Goal: Transaction & Acquisition: Purchase product/service

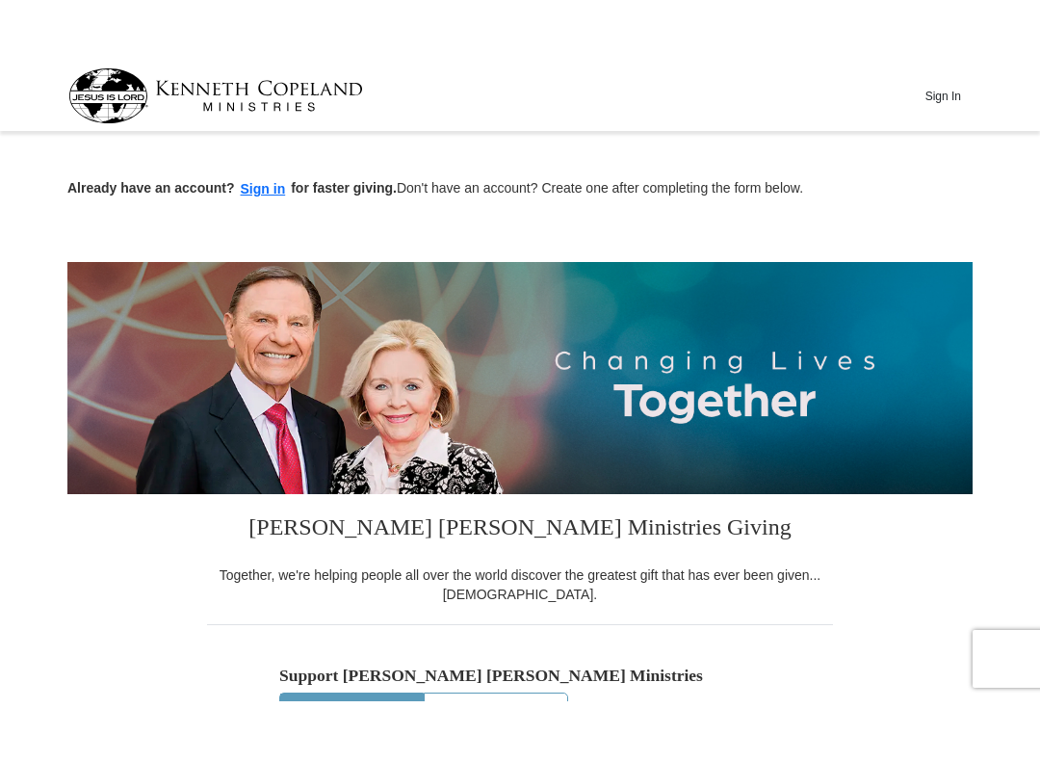
scroll to position [200, 0]
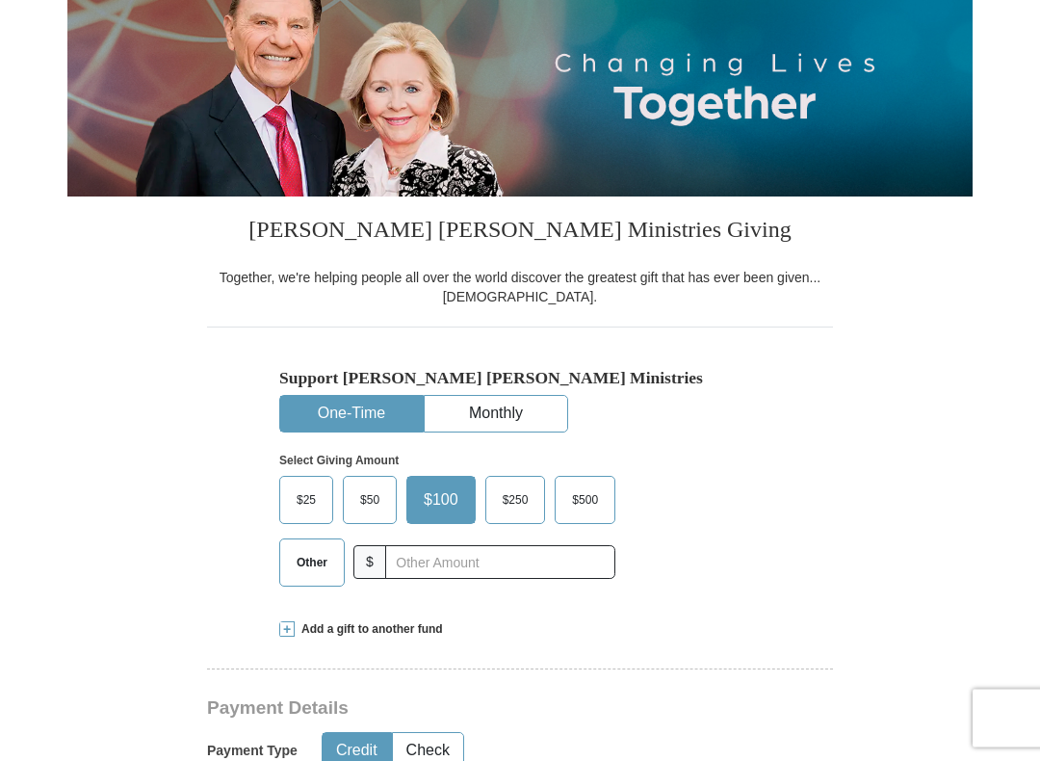
click at [376, 486] on span "$50" at bounding box center [370, 500] width 39 height 29
click at [0, 0] on input "$50" at bounding box center [0, 0] width 0 height 0
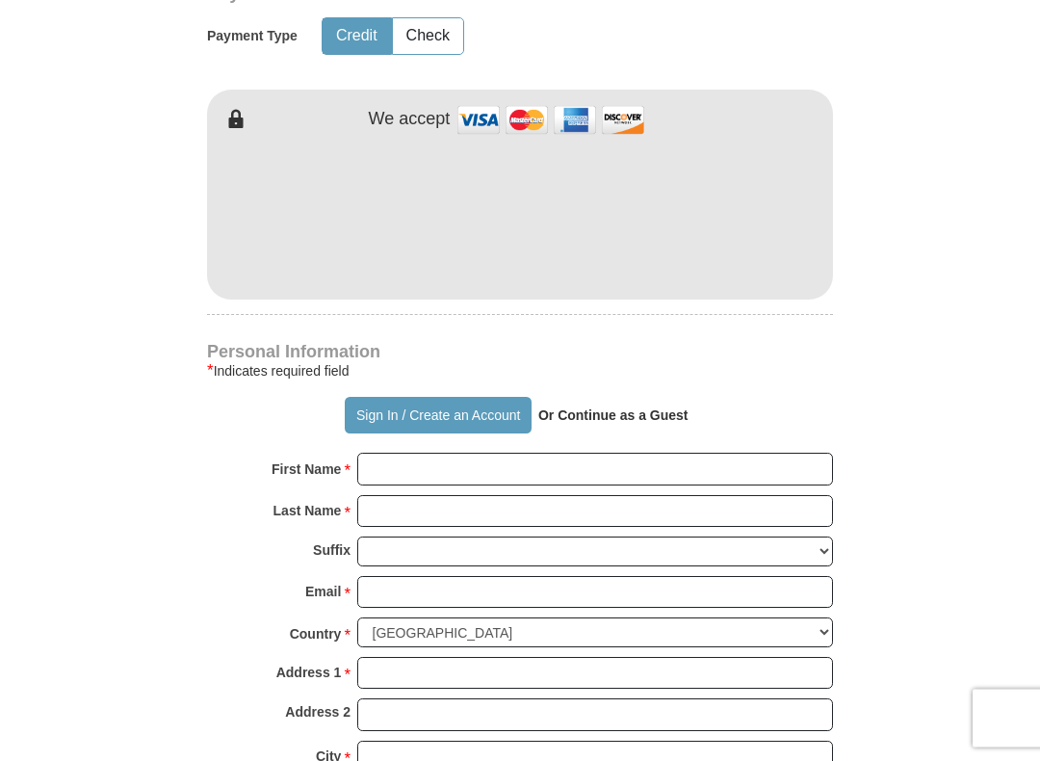
scroll to position [952, 0]
click at [378, 470] on input "First Name *" at bounding box center [595, 469] width 476 height 33
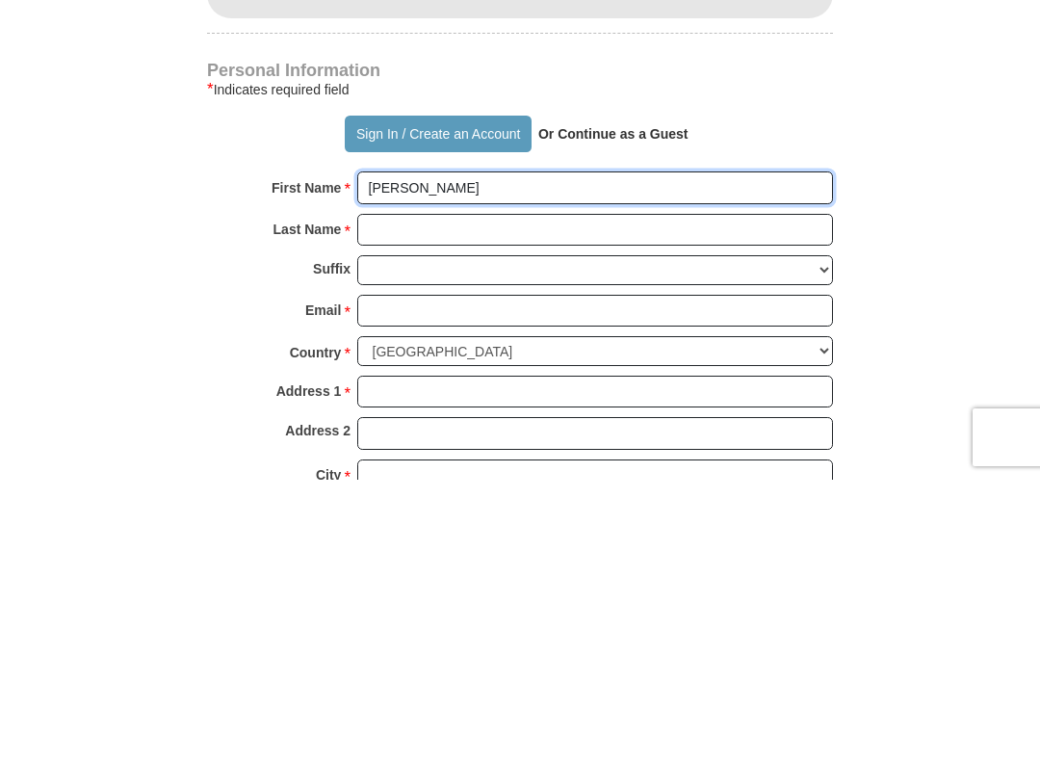
type input "[PERSON_NAME]"
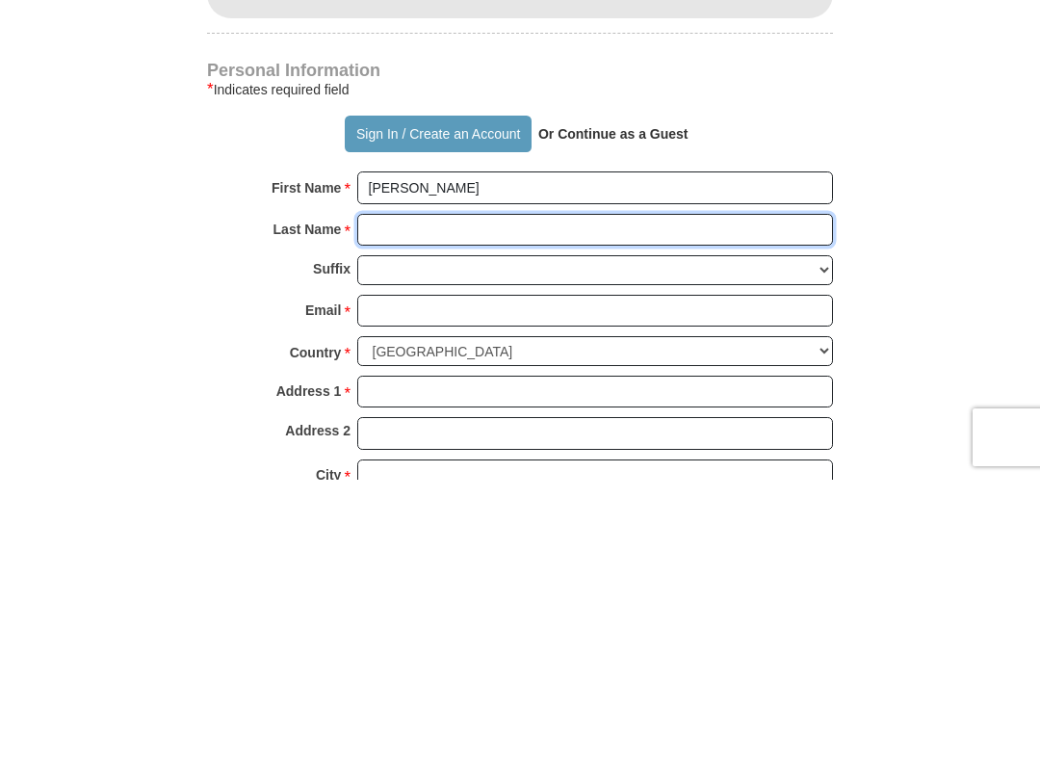
click at [378, 495] on input "Last Name *" at bounding box center [595, 511] width 476 height 33
type input "[PERSON_NAME]"
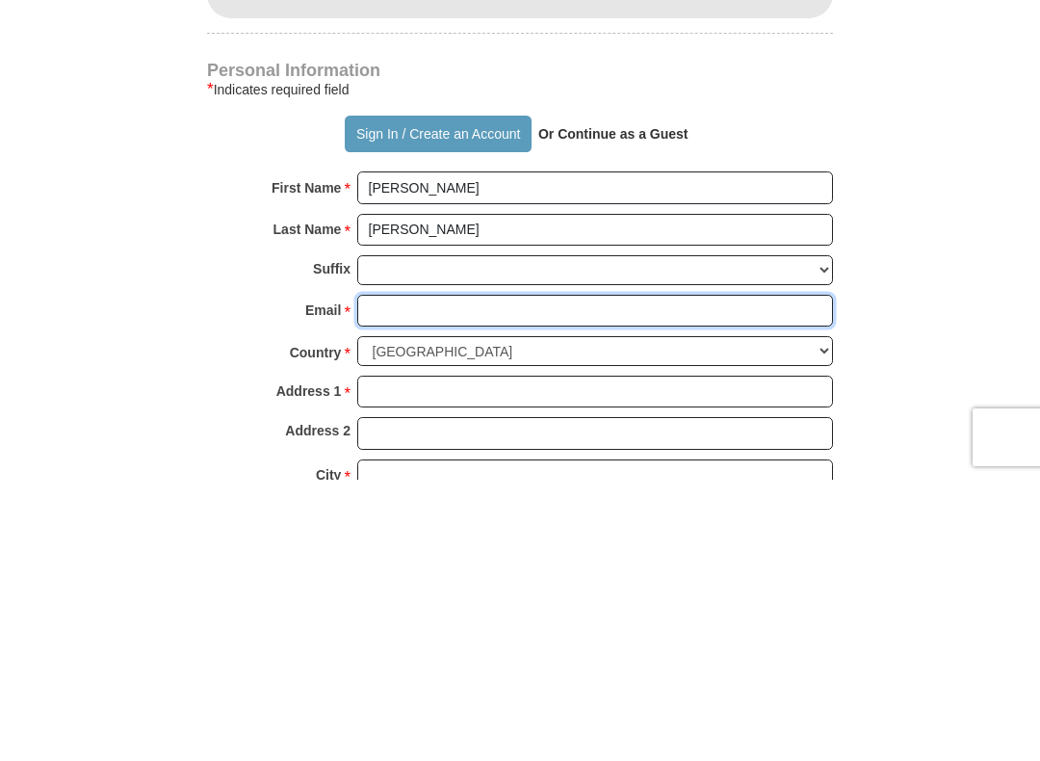
click at [397, 576] on input "Email *" at bounding box center [595, 592] width 476 height 33
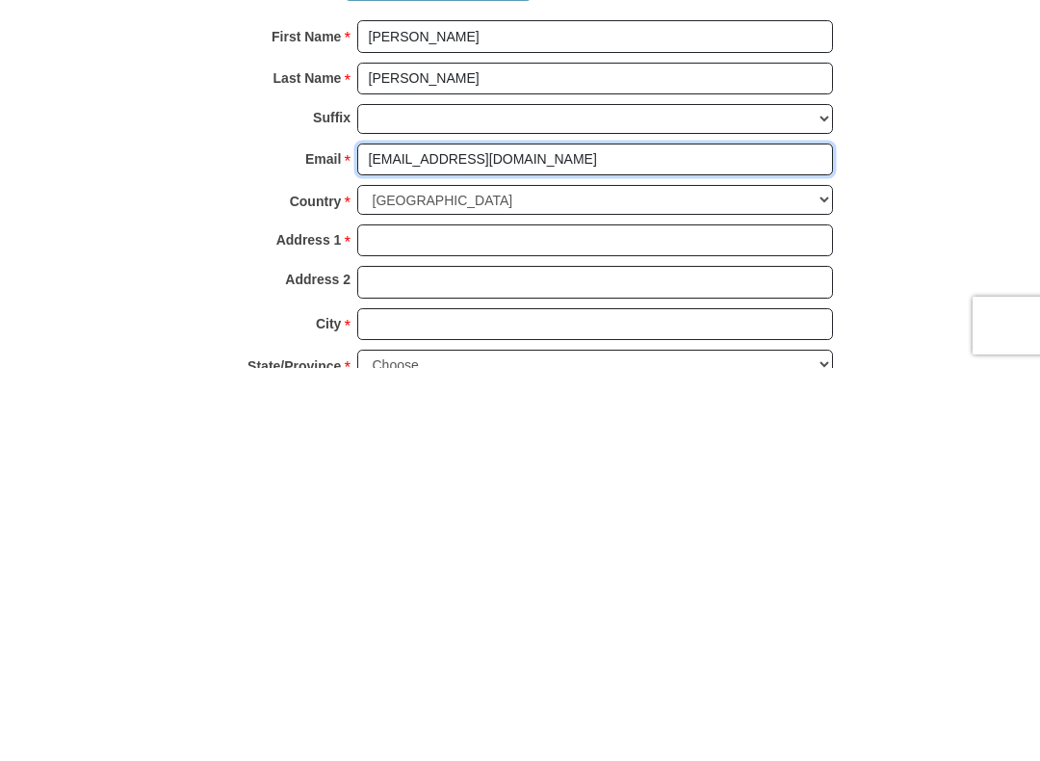
scroll to position [996, 0]
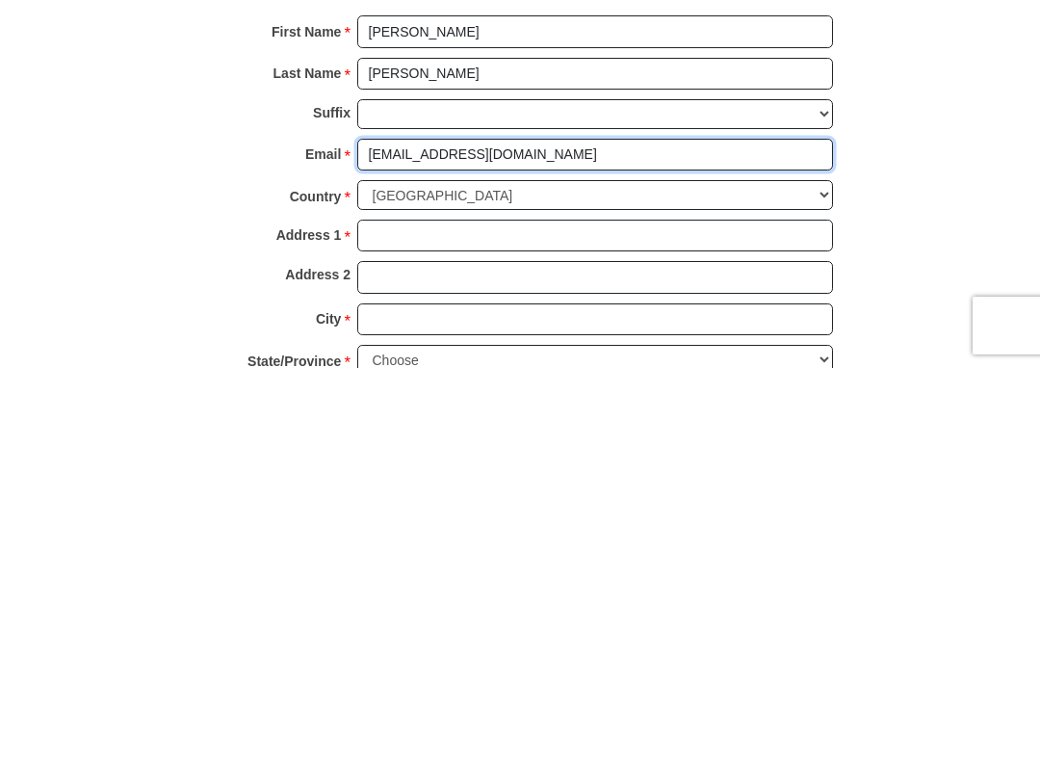
type input "[EMAIL_ADDRESS][DOMAIN_NAME]"
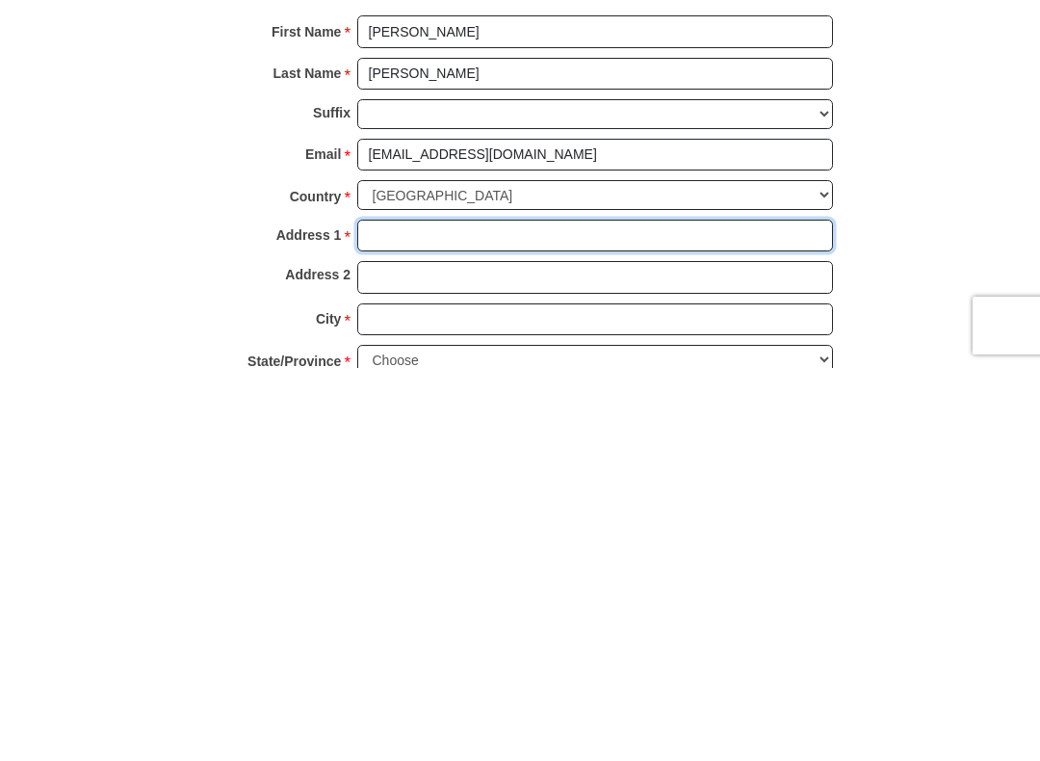
click at [394, 613] on input "Address 1 *" at bounding box center [595, 629] width 476 height 33
type input "[STREET_ADDRESS]"
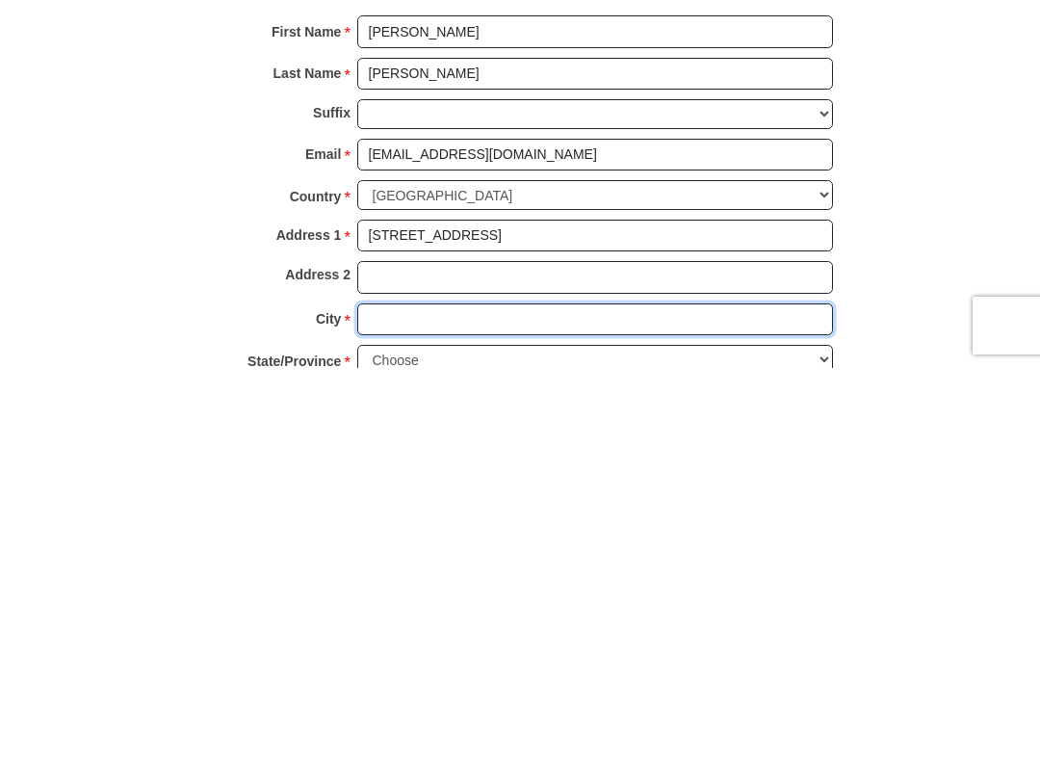
click at [431, 640] on input "City *" at bounding box center [595, 712] width 476 height 33
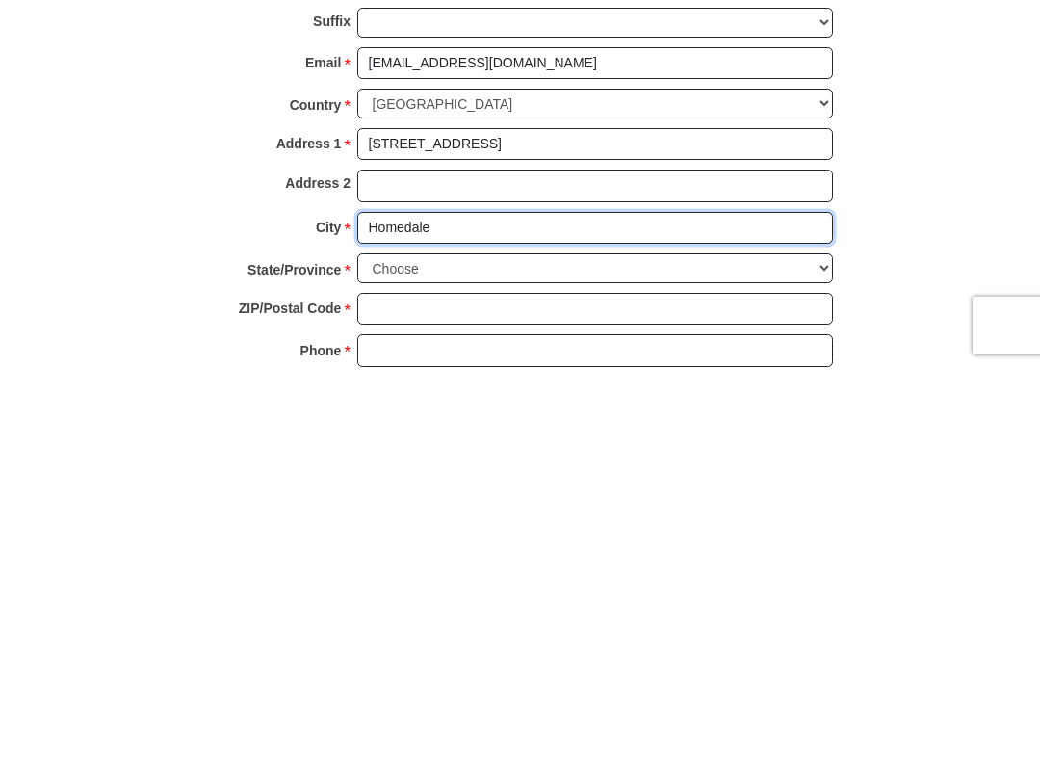
scroll to position [1102, 0]
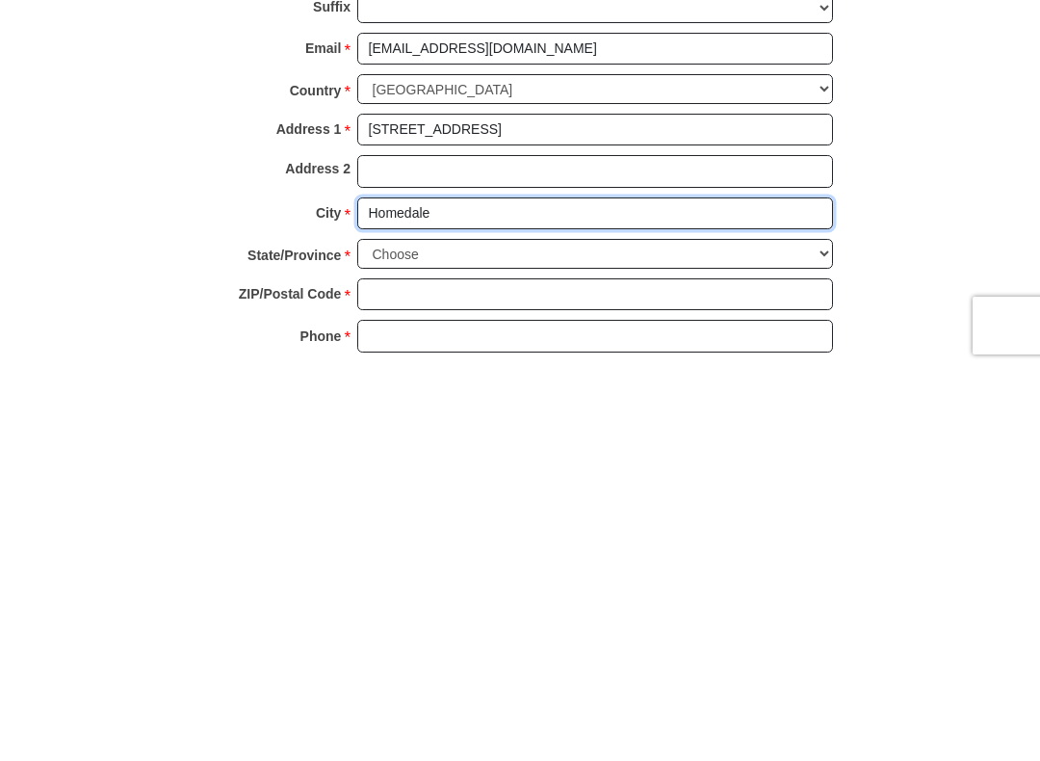
type input "Homedale"
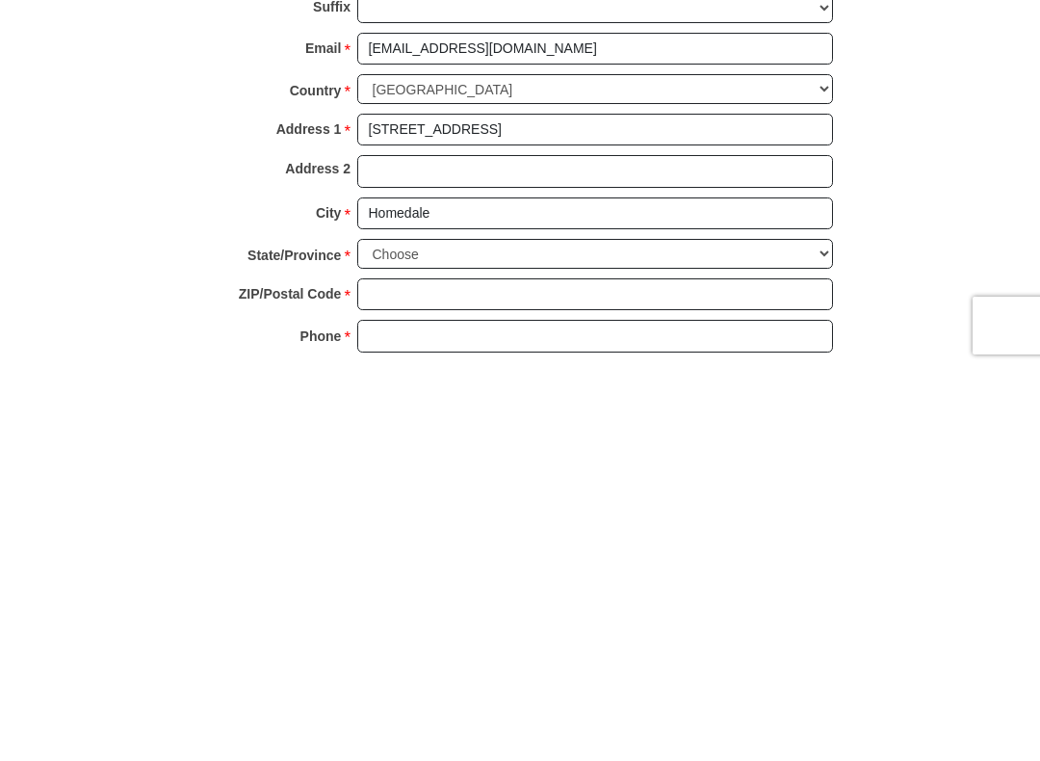
click at [421, 632] on select "Choose [US_STATE] [US_STATE] [US_STATE] [US_STATE] [US_STATE] Armed Forces Amer…" at bounding box center [595, 647] width 476 height 30
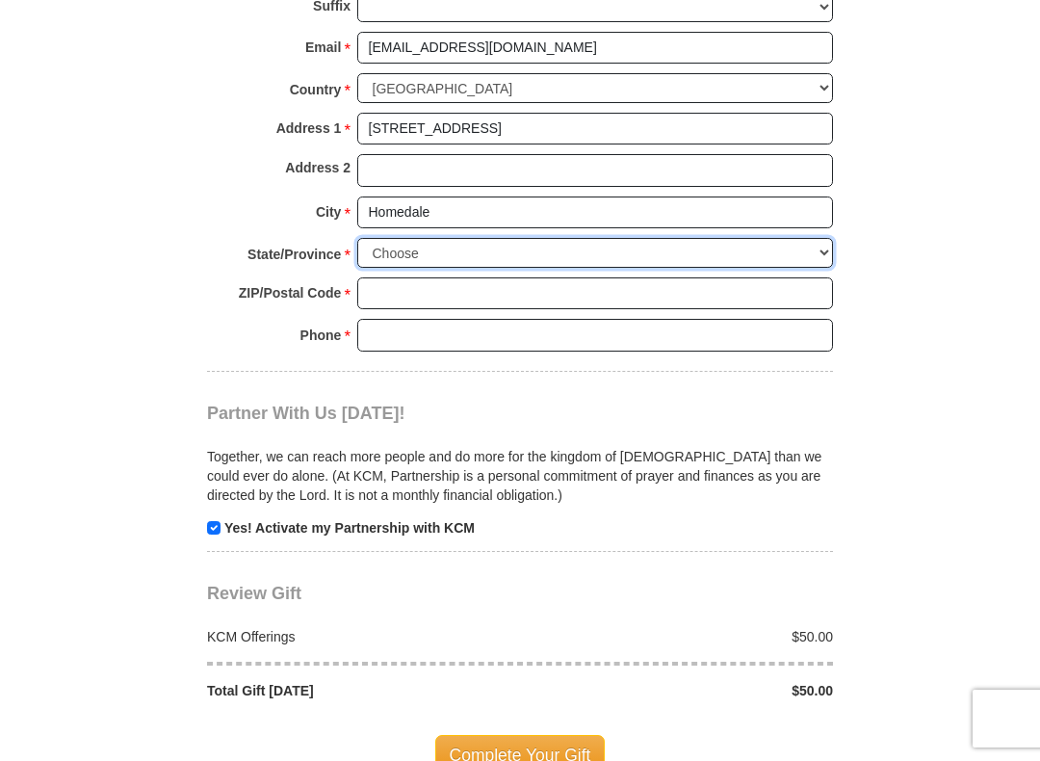
select select "ID"
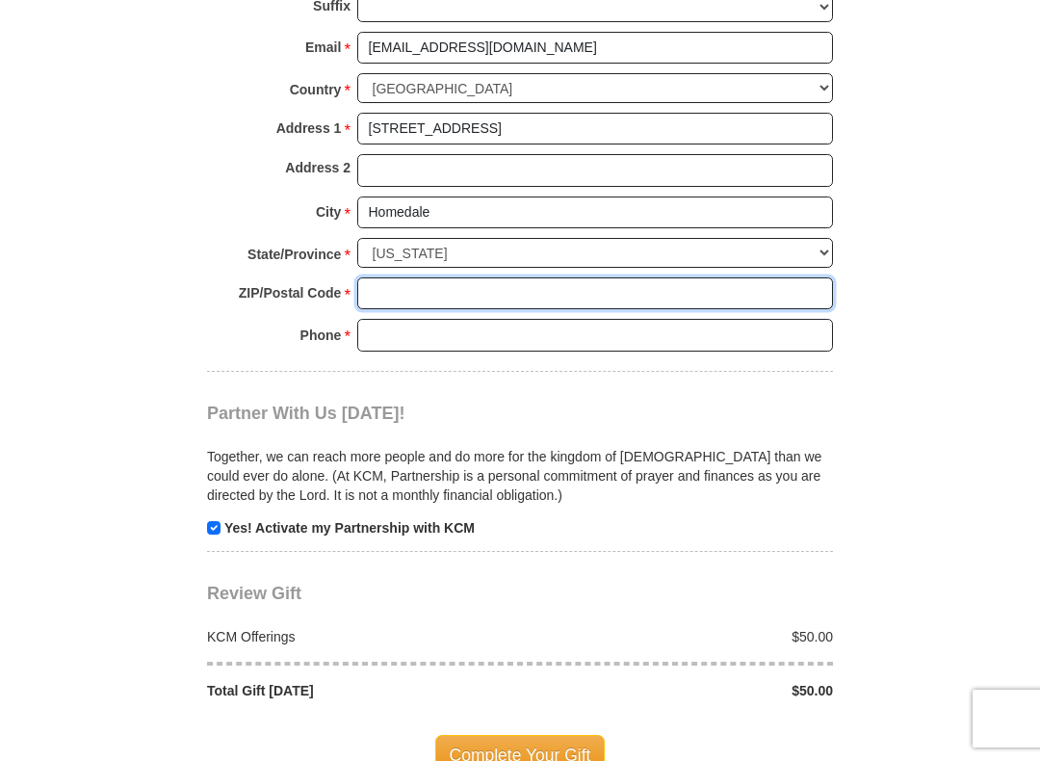
click at [400, 277] on input "ZIP/Postal Code *" at bounding box center [595, 293] width 476 height 33
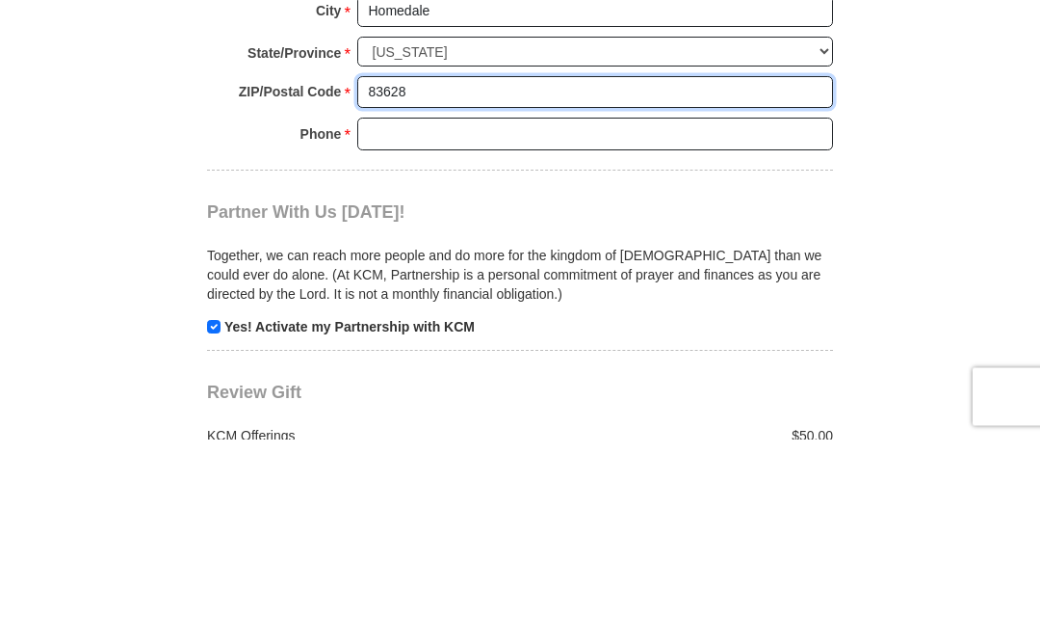
type input "83628"
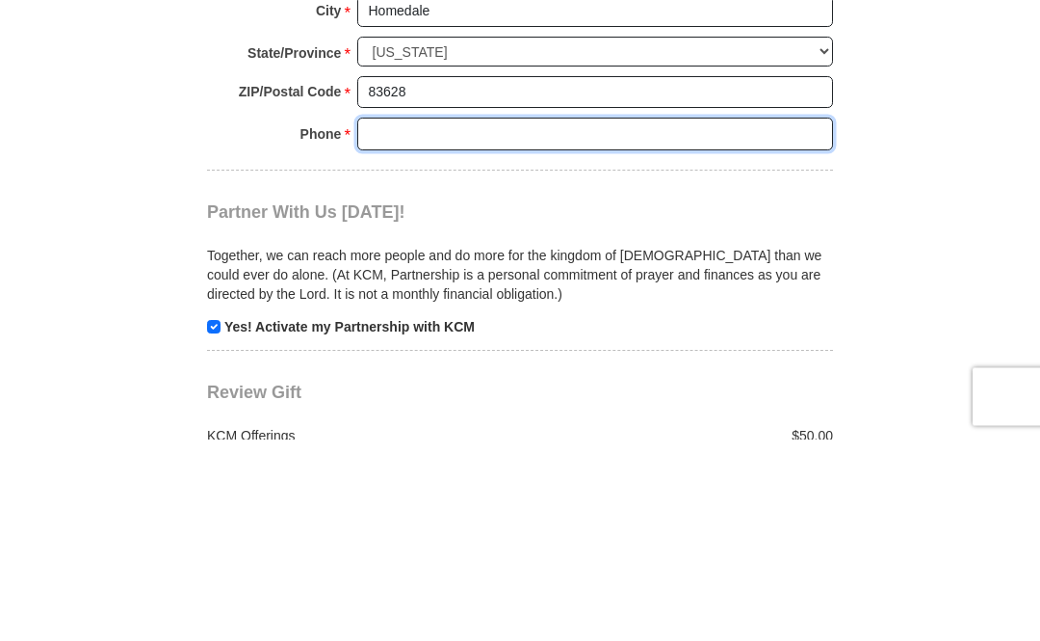
click at [395, 320] on input "Phone * *" at bounding box center [595, 336] width 476 height 33
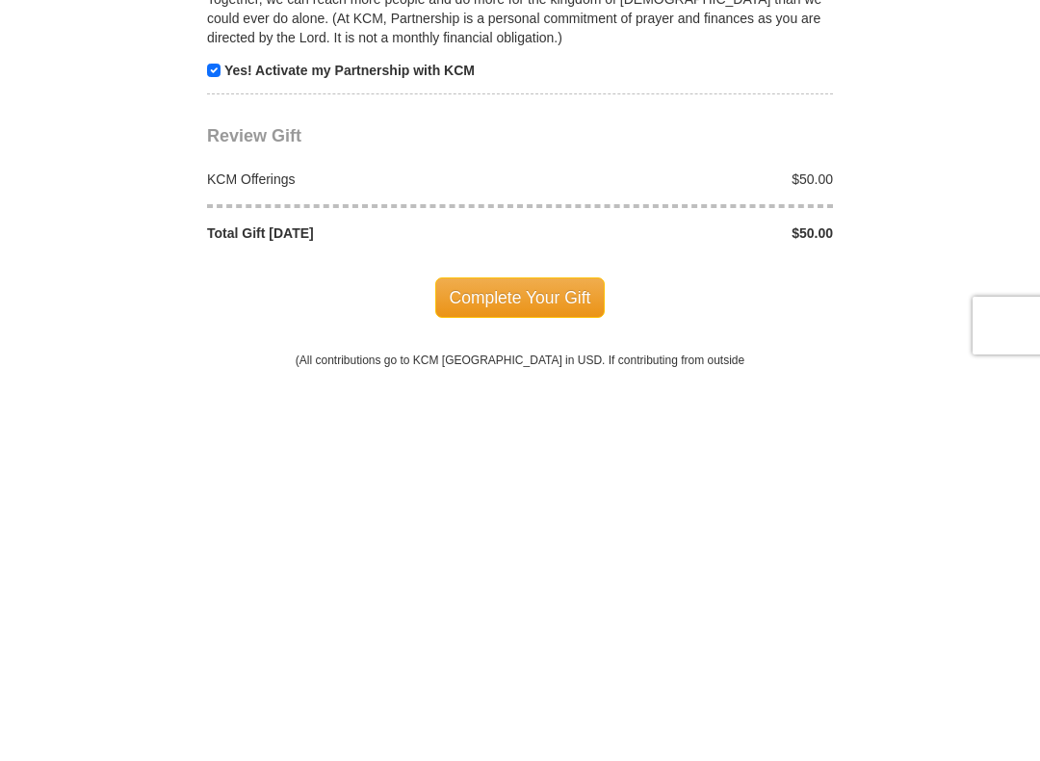
scroll to position [1566, 0]
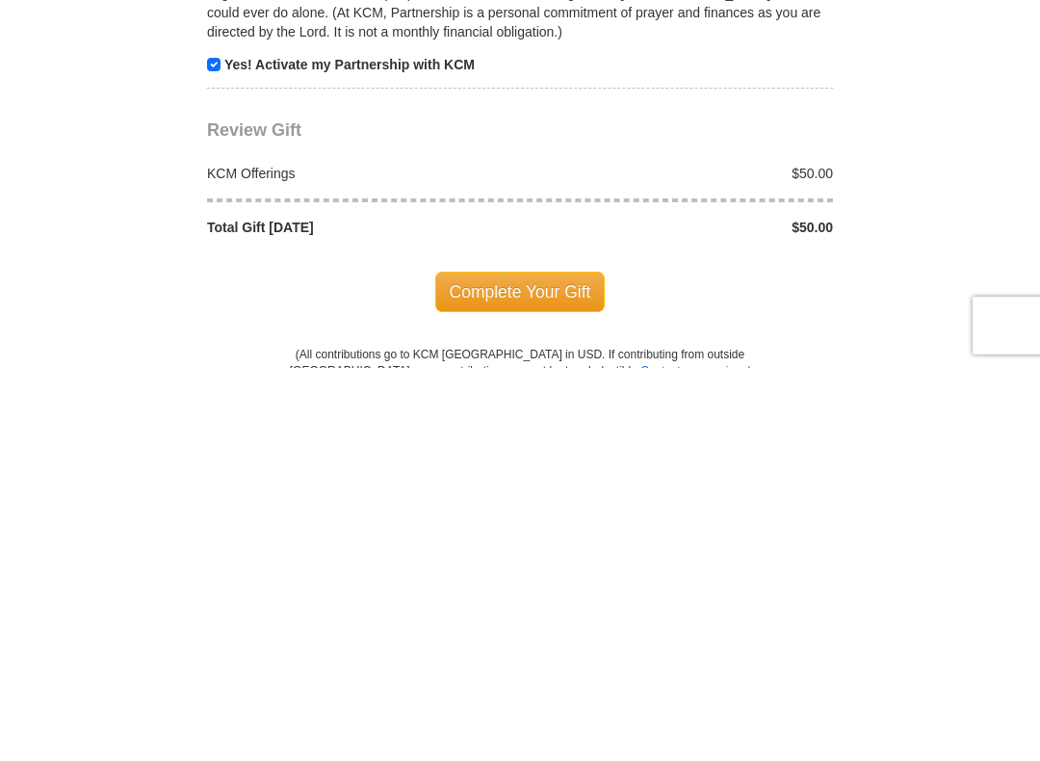
type input "[PHONE_NUMBER]"
click at [567, 640] on span "Complete Your Gift" at bounding box center [520, 685] width 170 height 40
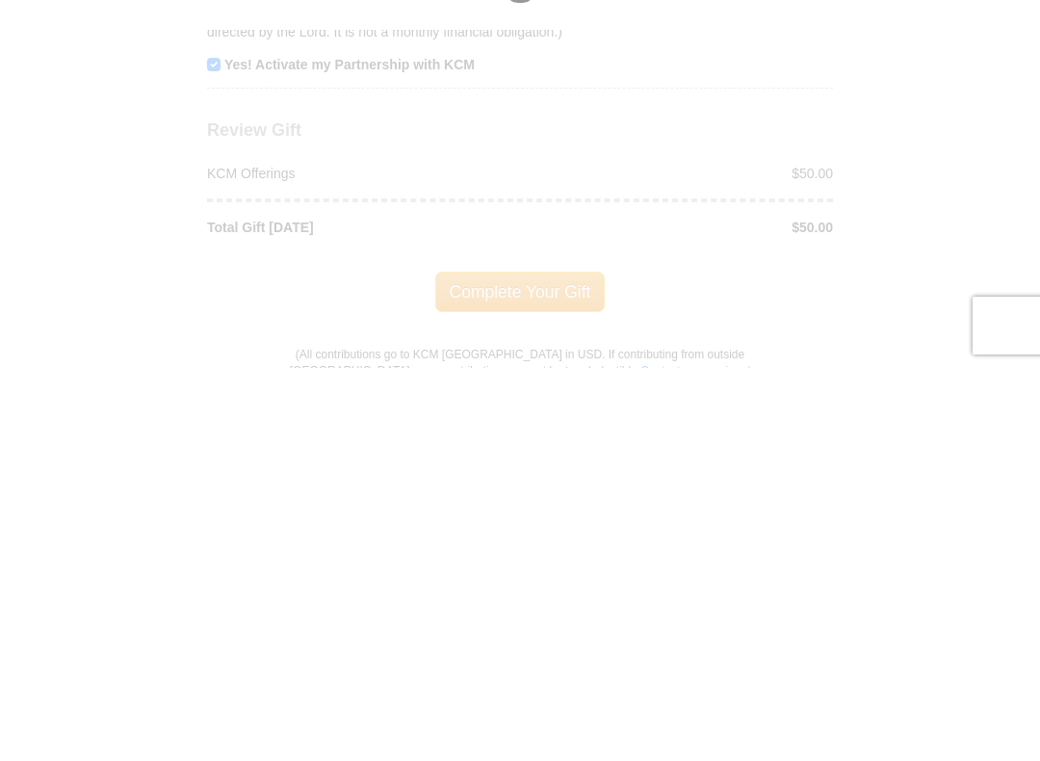
scroll to position [1960, 0]
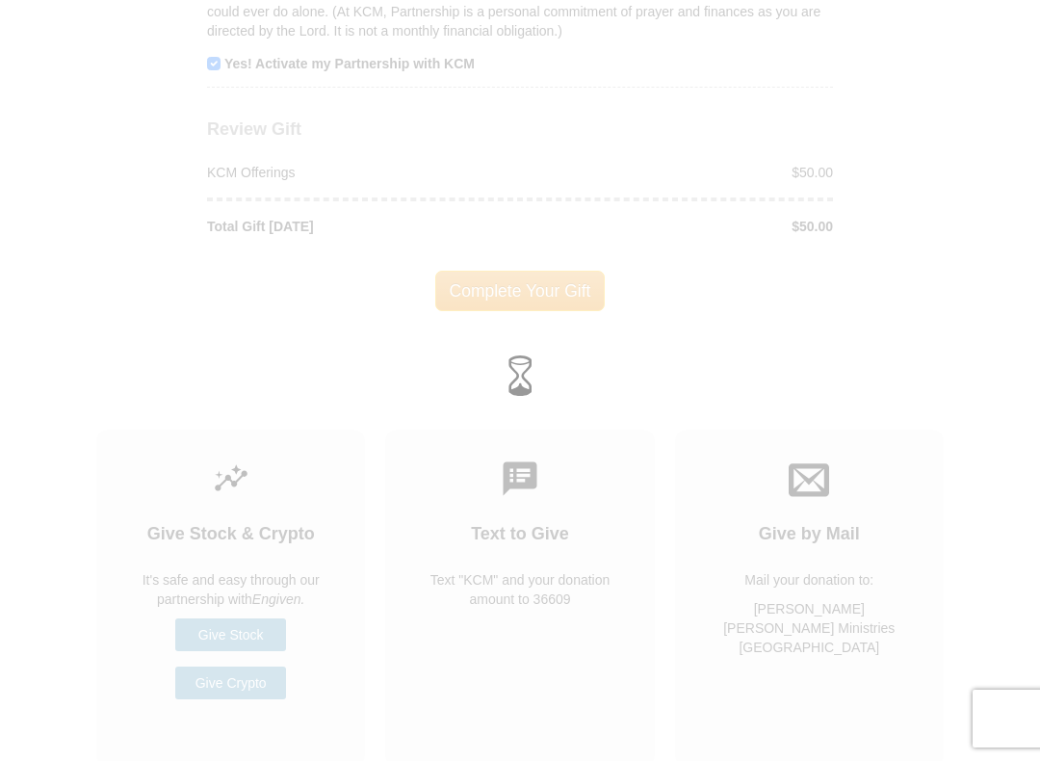
click at [545, 265] on div at bounding box center [520, 380] width 1040 height 761
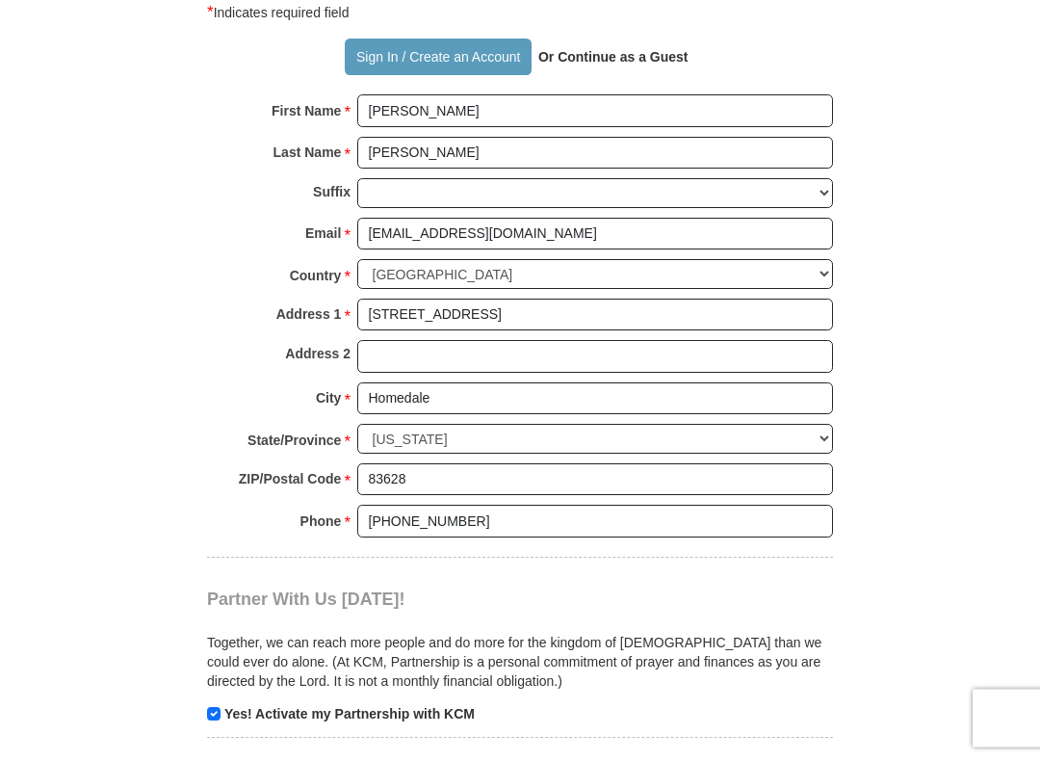
scroll to position [912, 0]
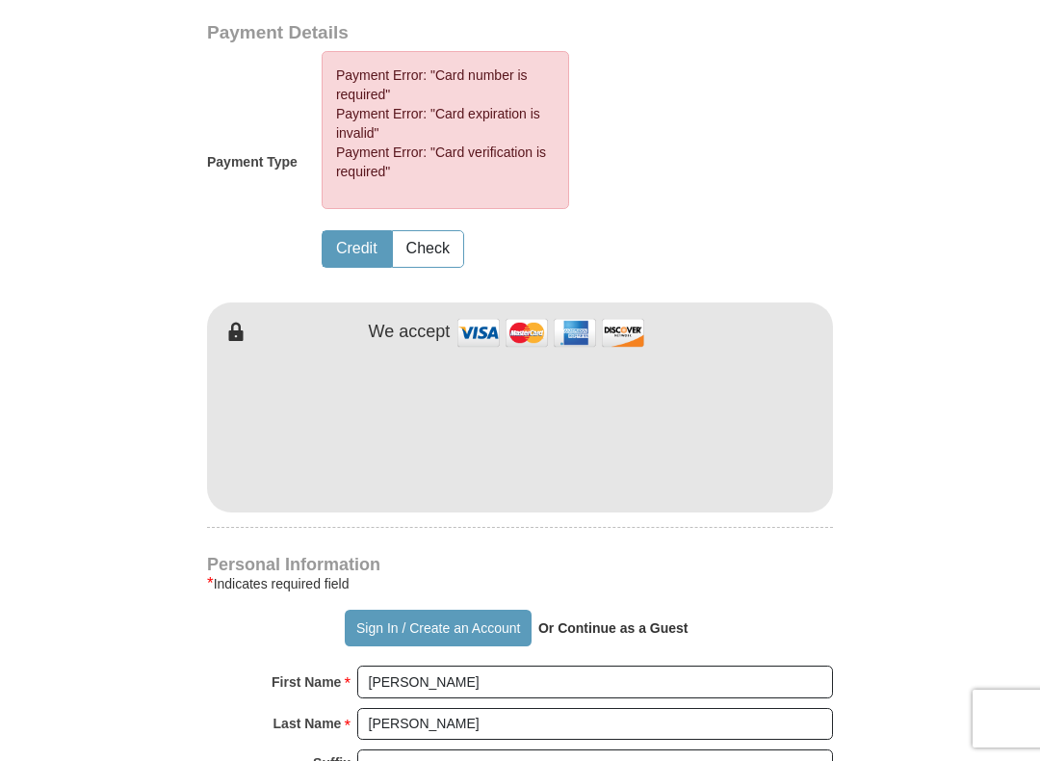
click at [475, 239] on div "Credit Check" at bounding box center [446, 248] width 248 height 49
click at [436, 243] on button "Check" at bounding box center [428, 249] width 70 height 36
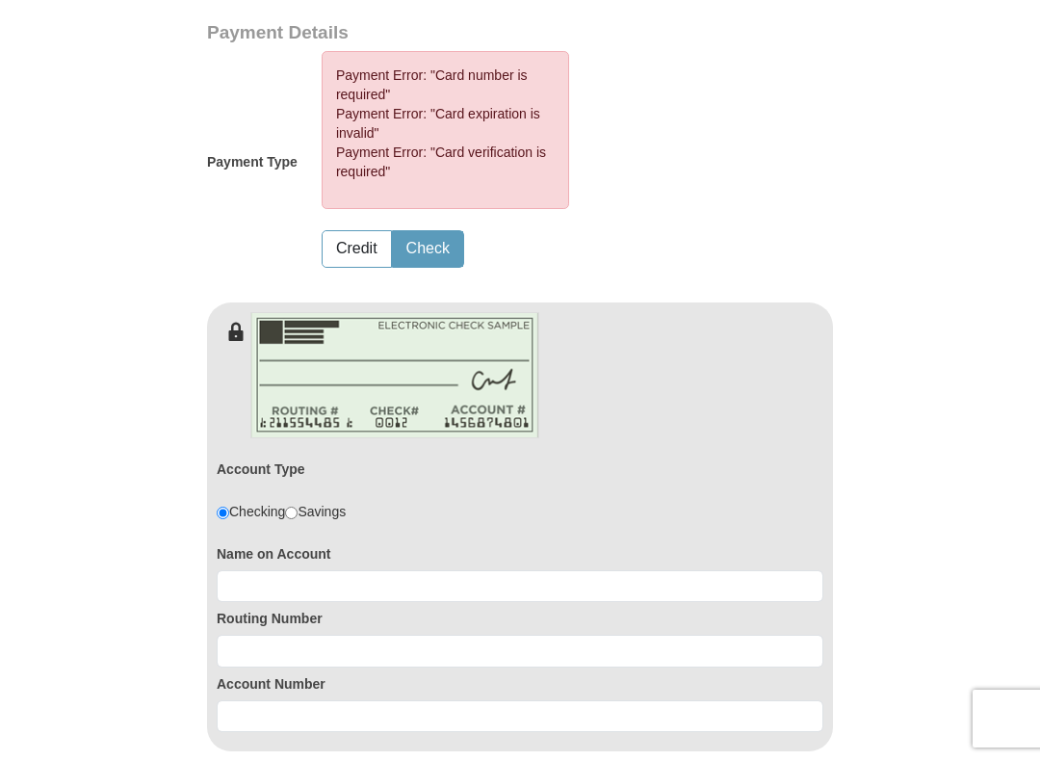
click at [440, 257] on button "Check" at bounding box center [428, 249] width 70 height 36
click at [442, 254] on button "Check" at bounding box center [428, 249] width 70 height 36
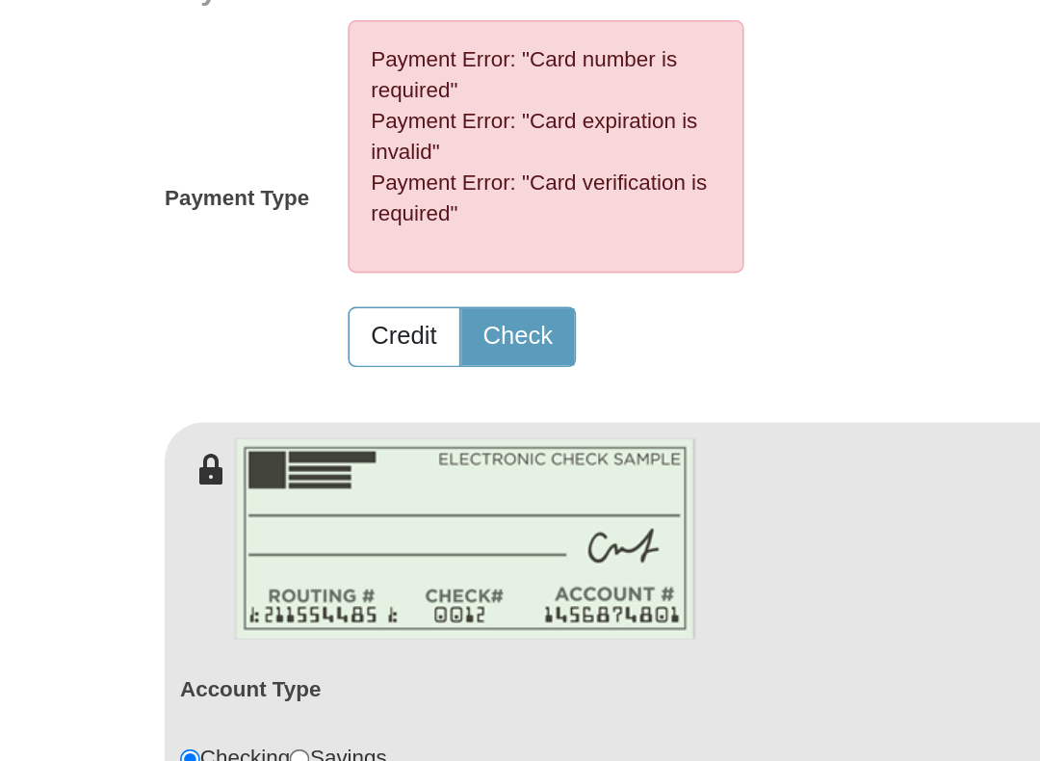
click at [393, 231] on button "Check" at bounding box center [428, 249] width 70 height 36
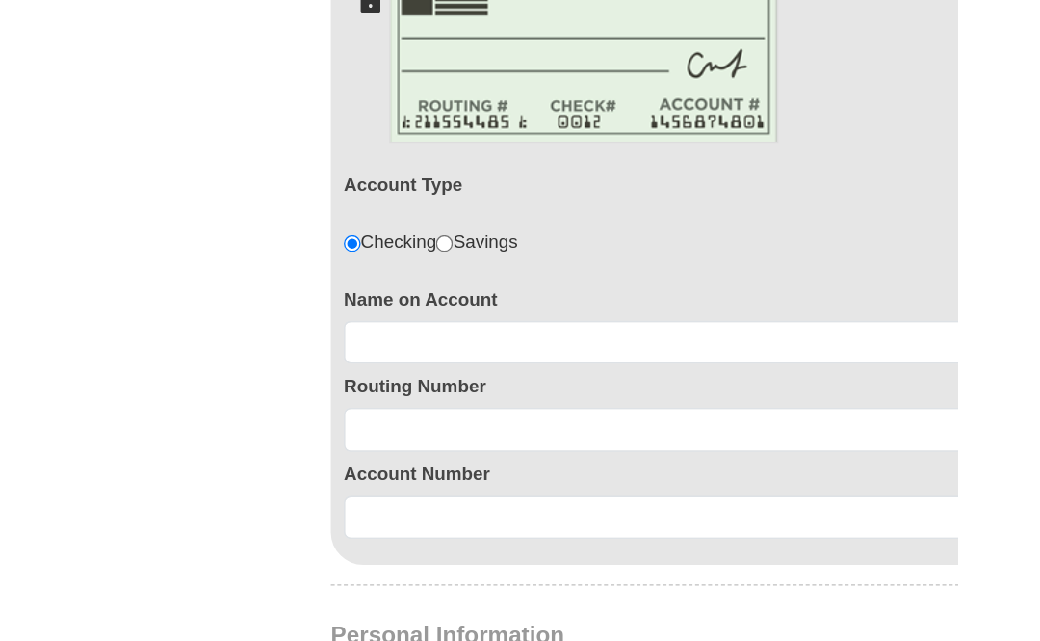
scroll to position [1003, 0]
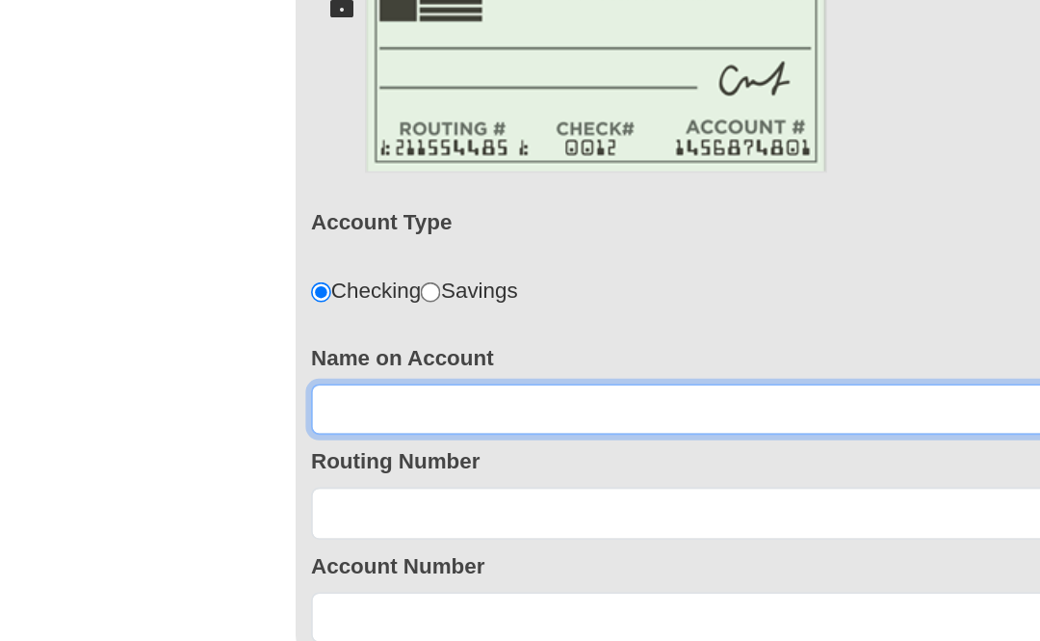
click at [243, 480] on input at bounding box center [520, 496] width 607 height 33
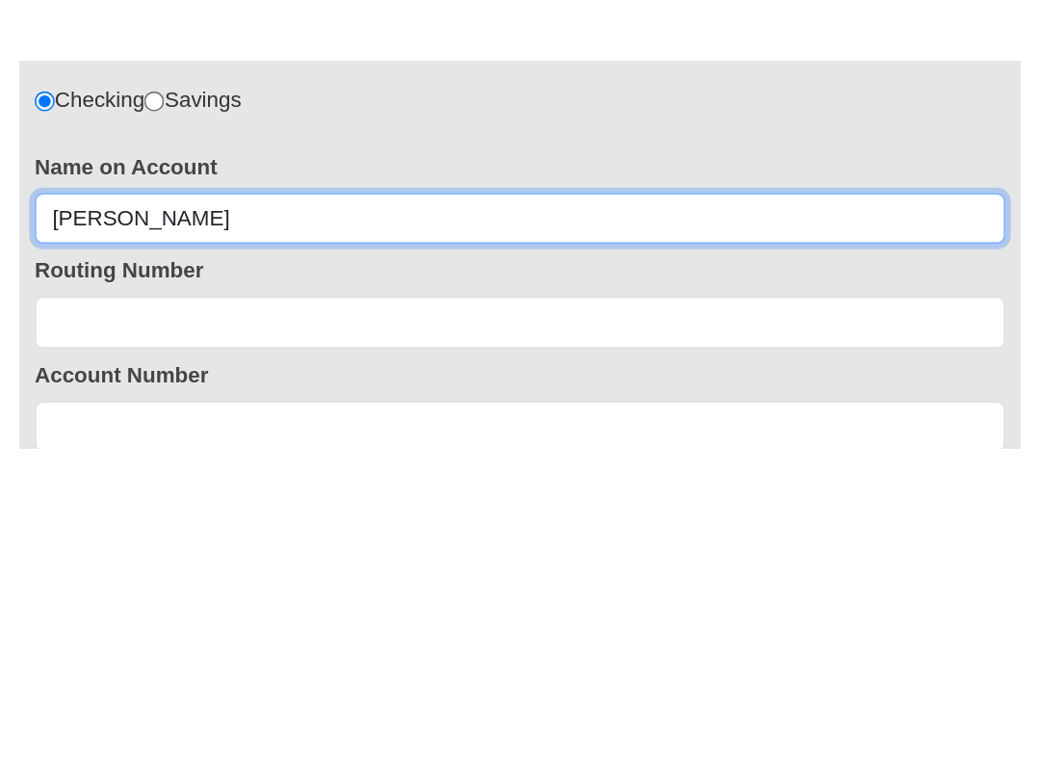
scroll to position [1028, 0]
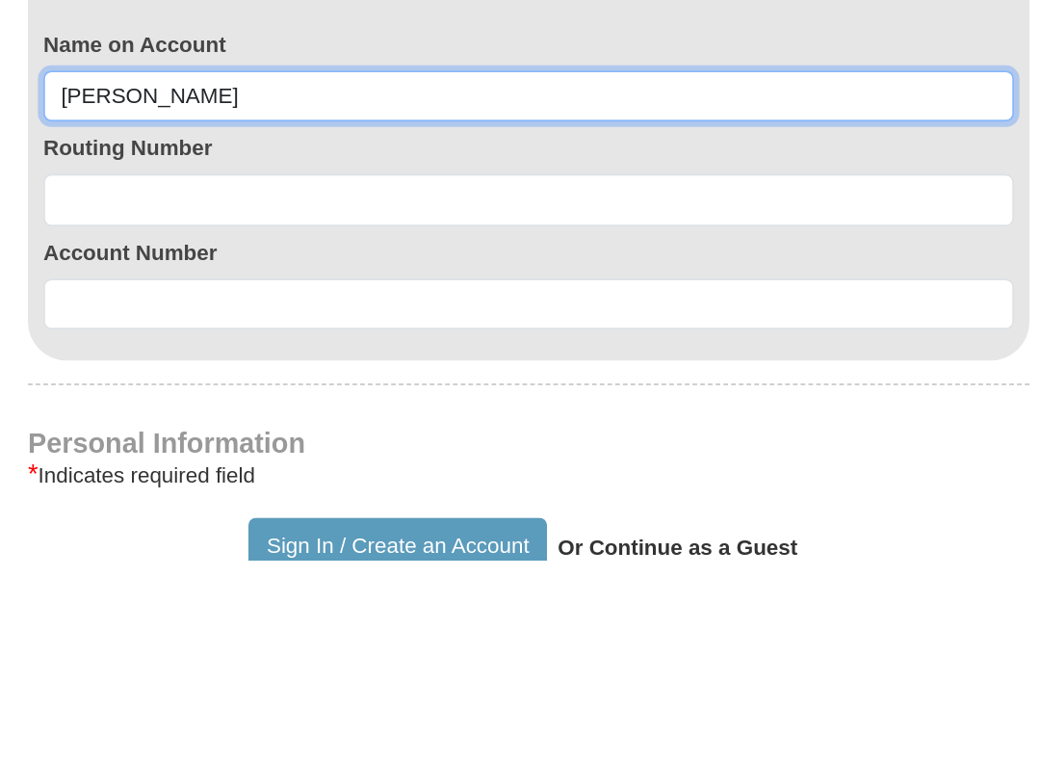
type input "[PERSON_NAME]"
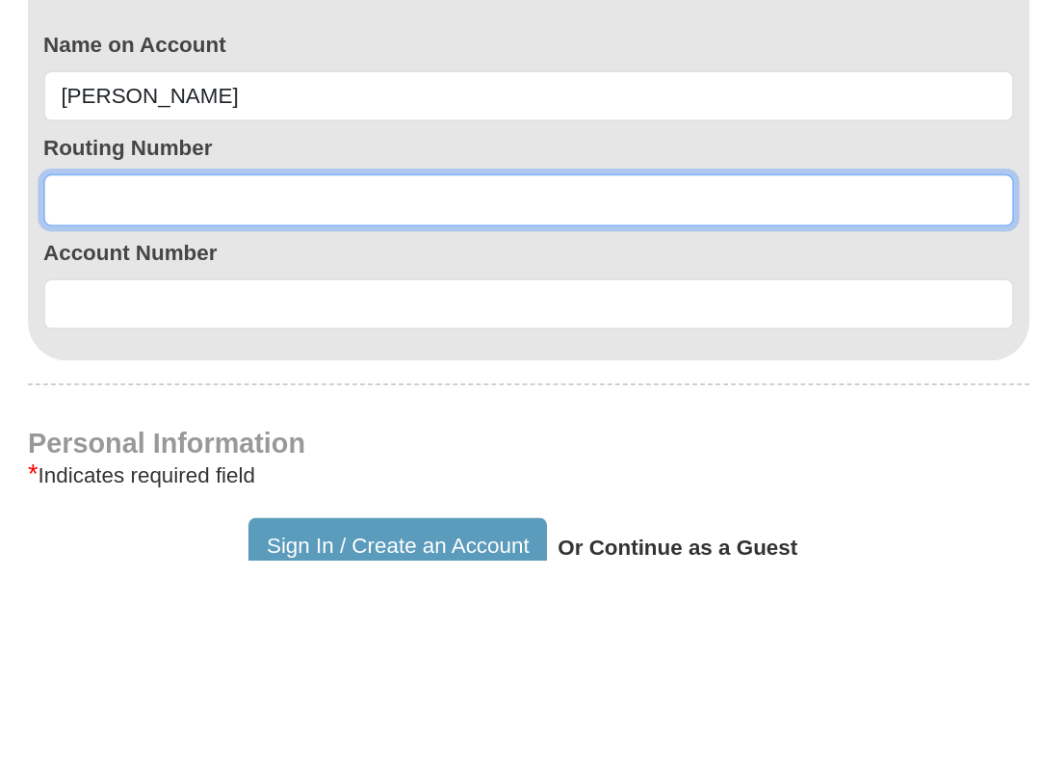
click at [217, 519] on input at bounding box center [520, 535] width 607 height 33
type input "123103729"
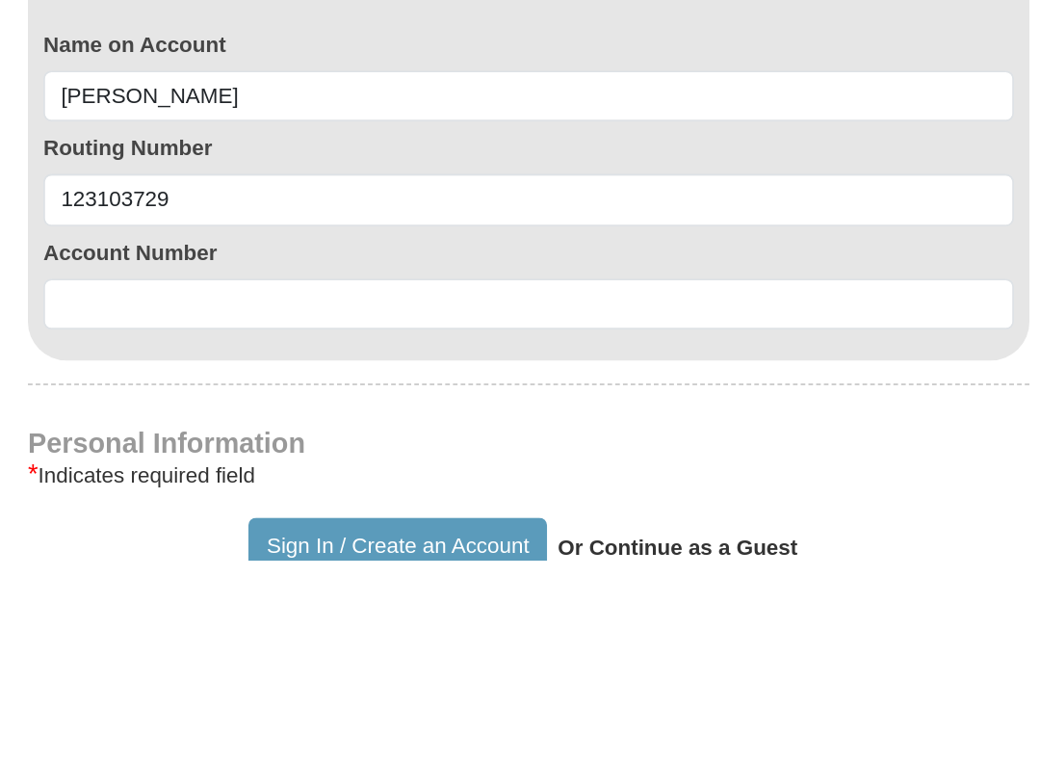
click at [217, 585] on input at bounding box center [520, 601] width 607 height 33
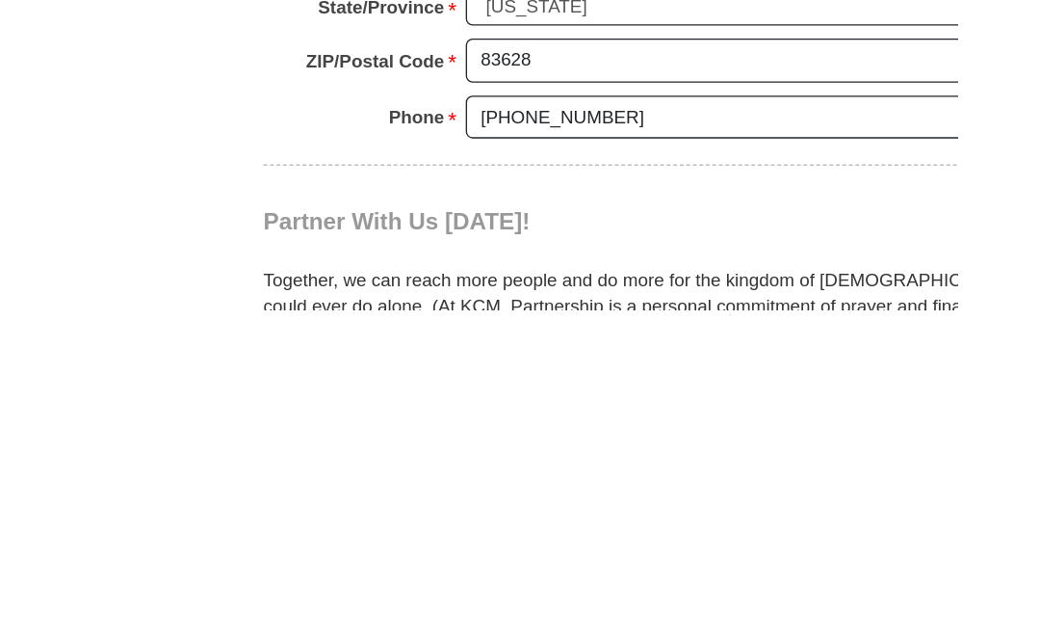
scroll to position [1645, 0]
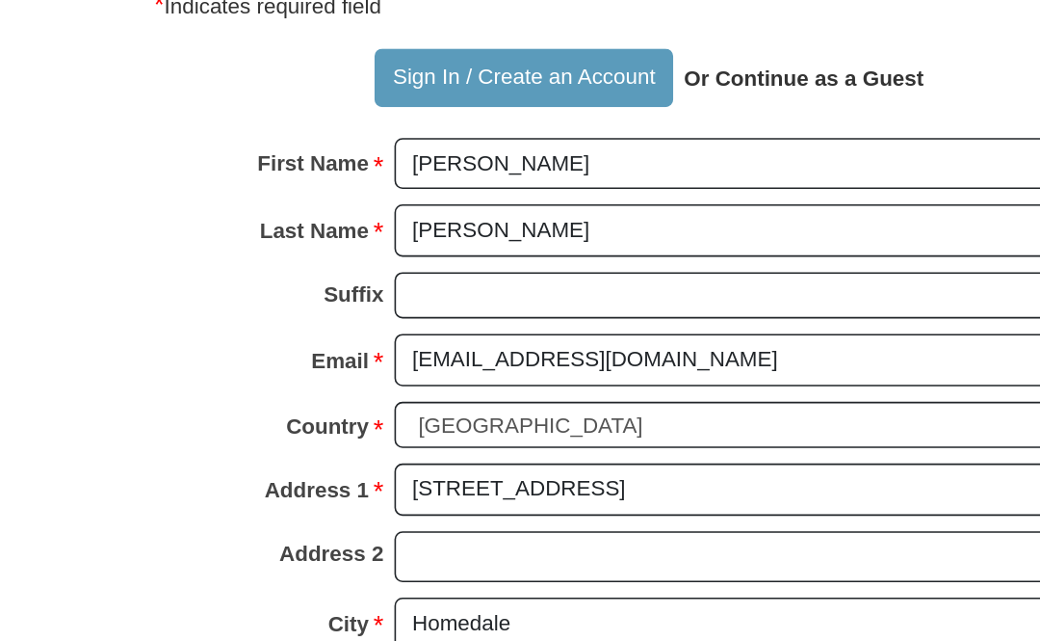
type input "153356564952"
click at [345, 117] on button "Sign In / Create an Account" at bounding box center [438, 135] width 186 height 37
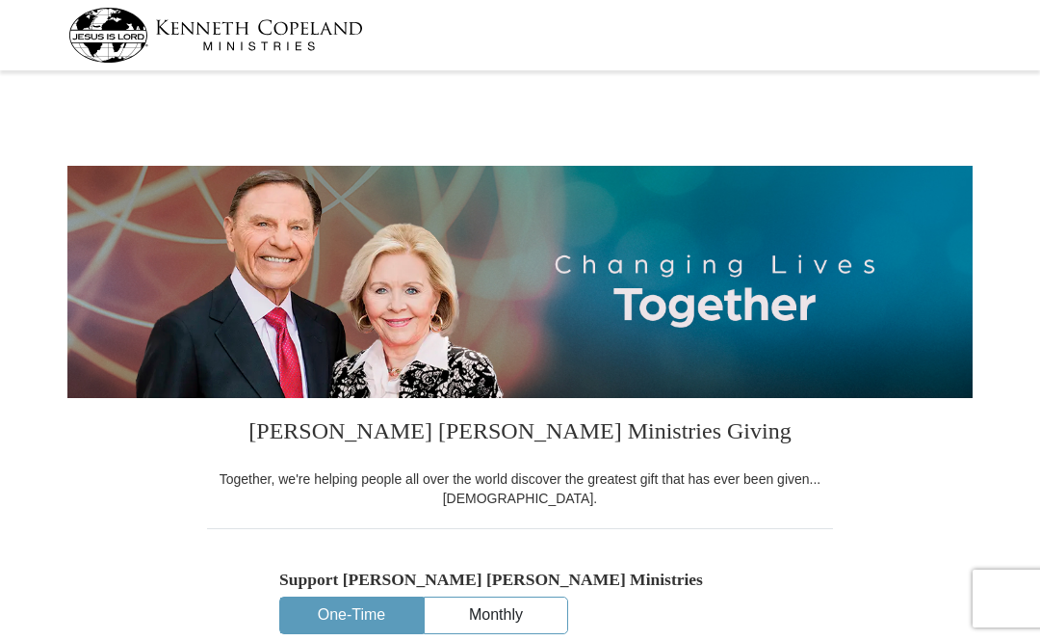
select select "ID"
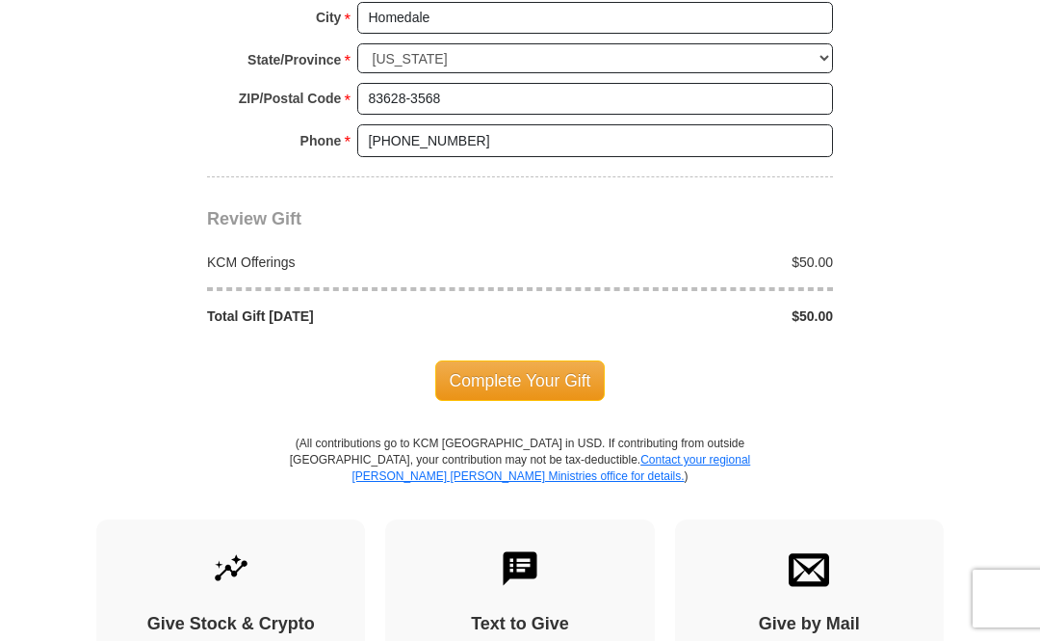
scroll to position [1595, 0]
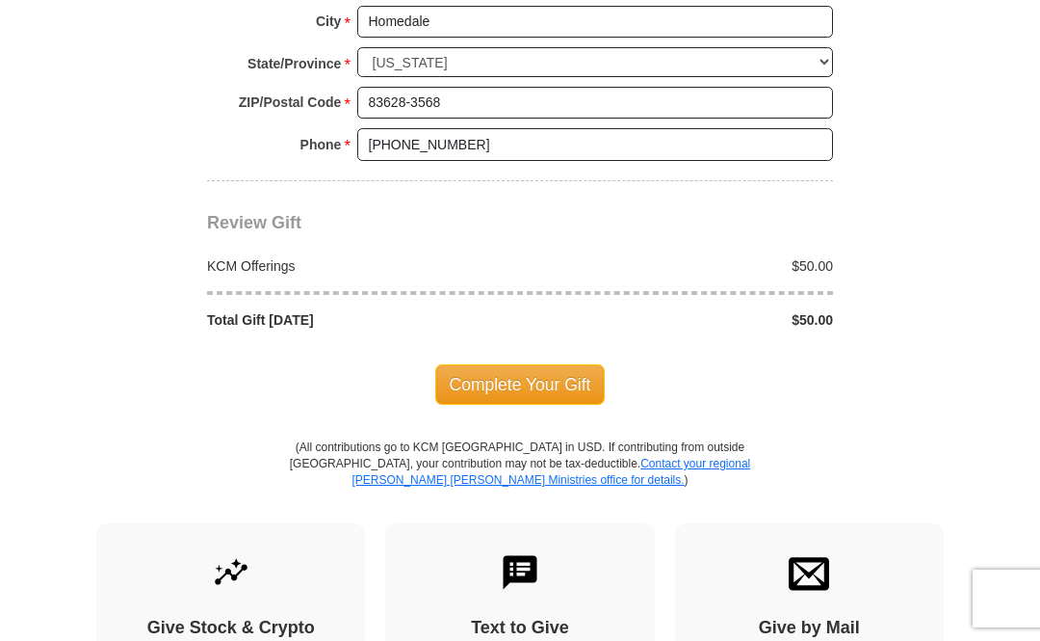
click at [529, 364] on span "Complete Your Gift" at bounding box center [520, 384] width 170 height 40
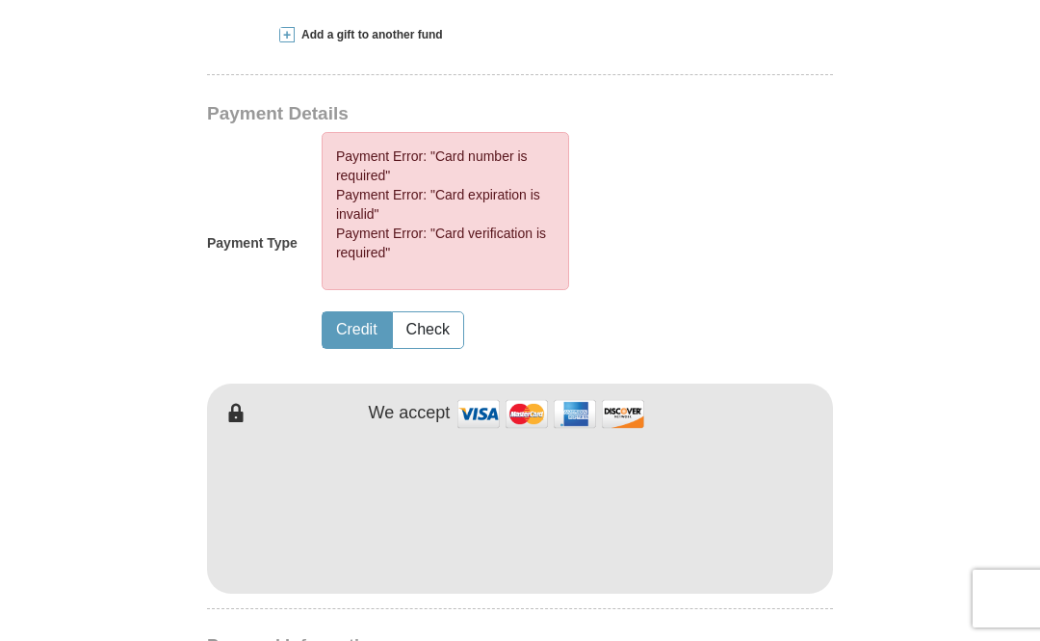
scroll to position [784, 0]
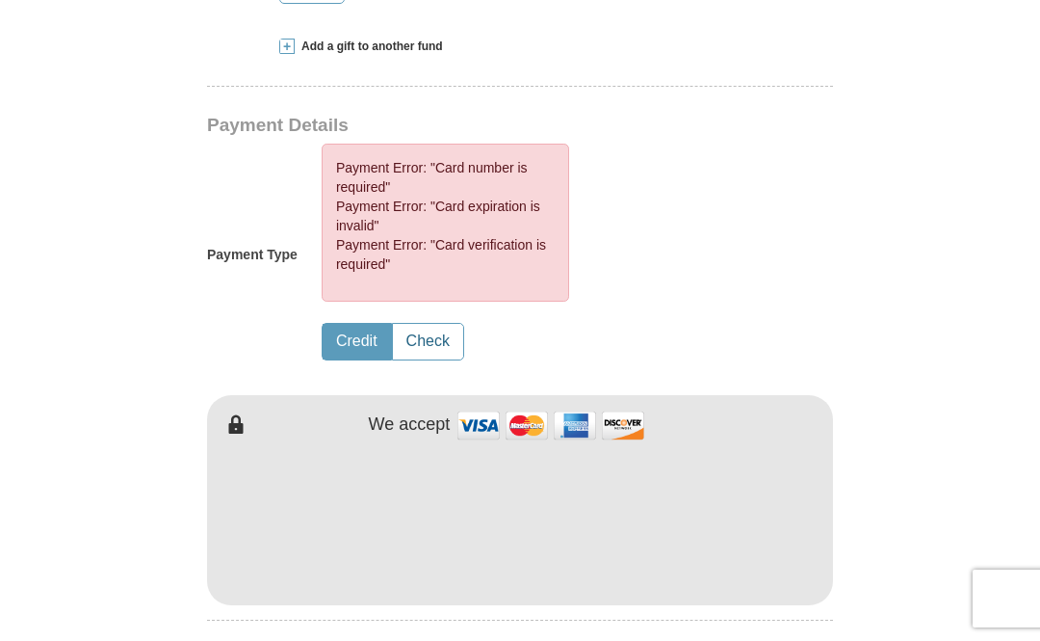
click at [445, 349] on button "Check" at bounding box center [428, 342] width 70 height 36
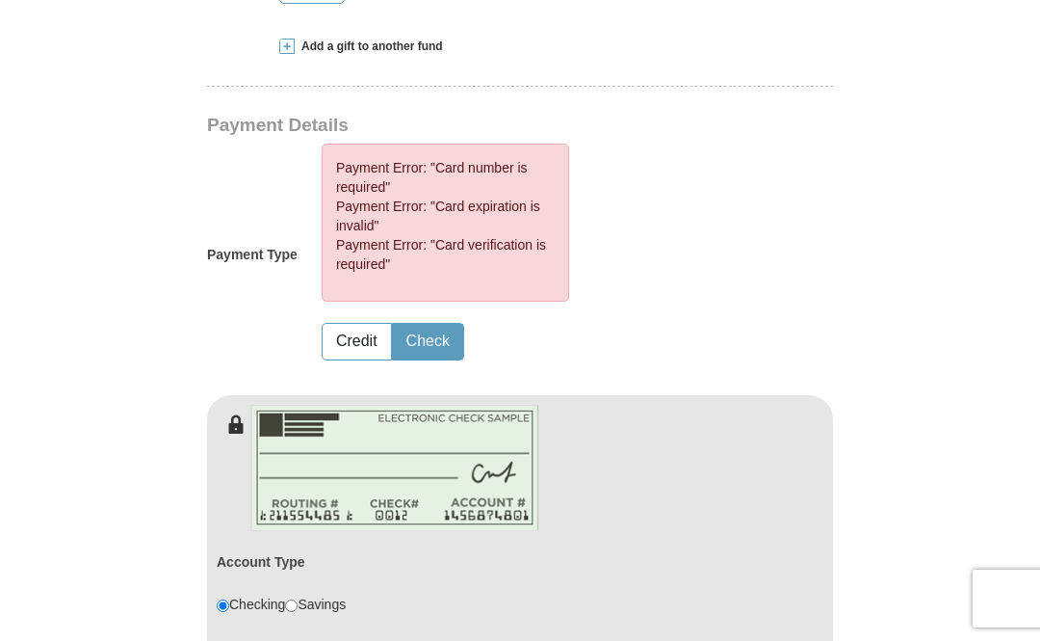
click at [428, 341] on button "Check" at bounding box center [428, 342] width 70 height 36
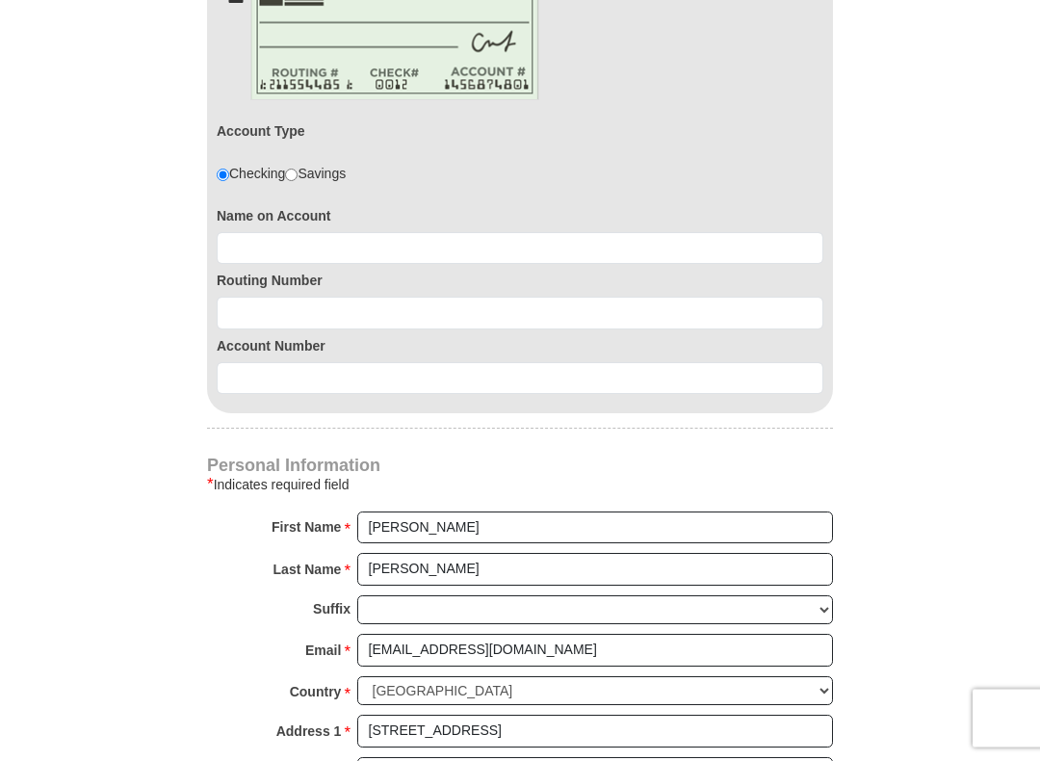
scroll to position [1216, 0]
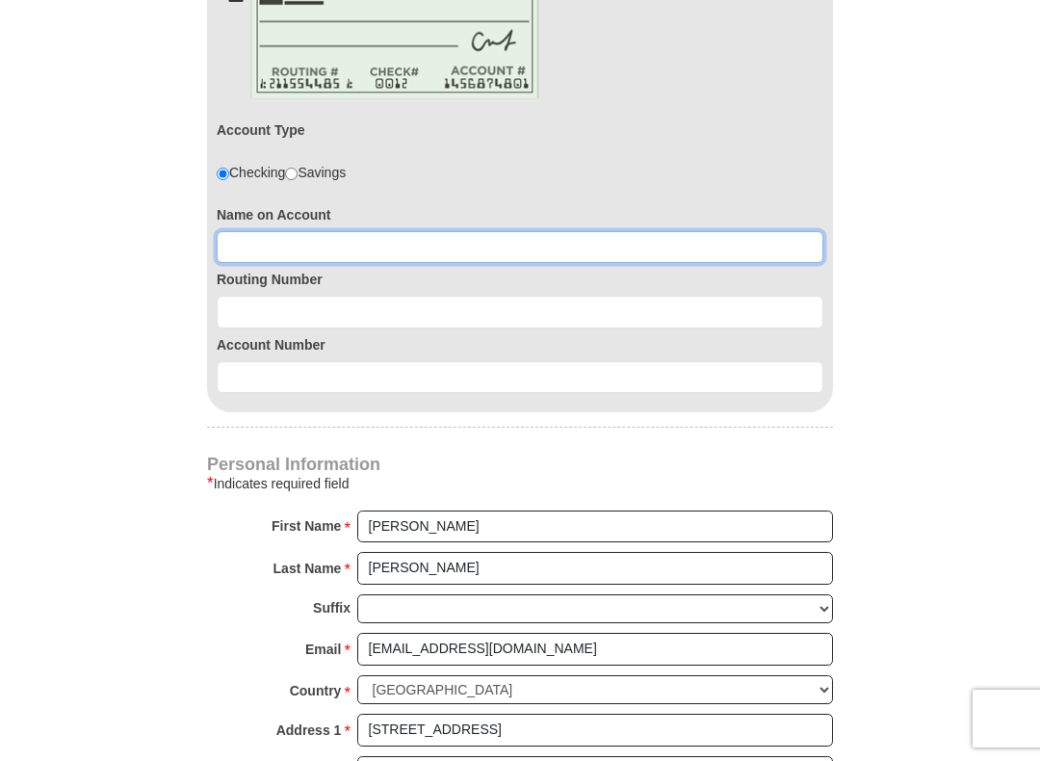
click at [300, 242] on input at bounding box center [520, 247] width 607 height 33
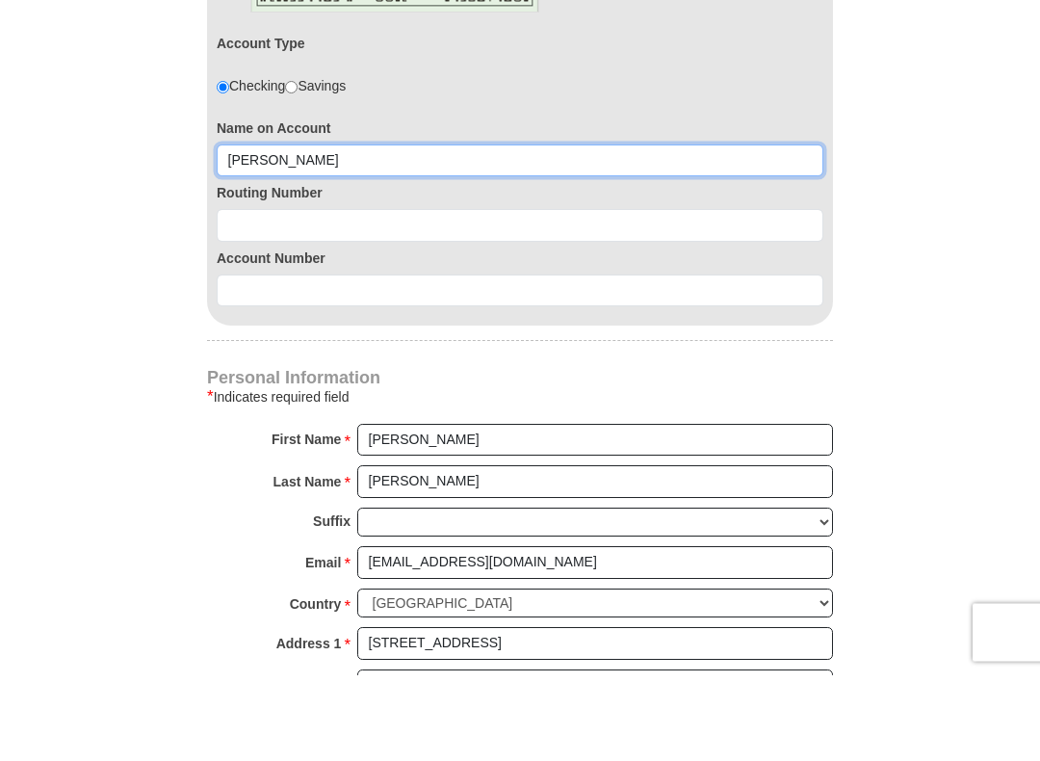
type input "[PERSON_NAME]"
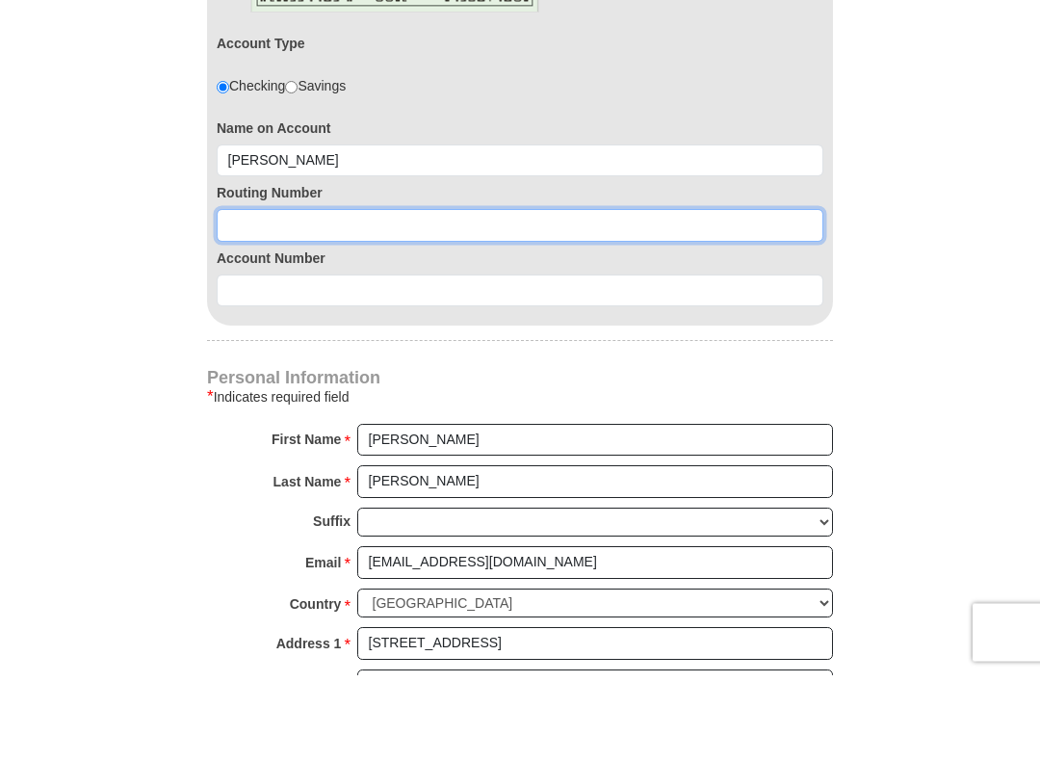
click at [243, 296] on input at bounding box center [520, 312] width 607 height 33
type input "1"
type input "123103729"
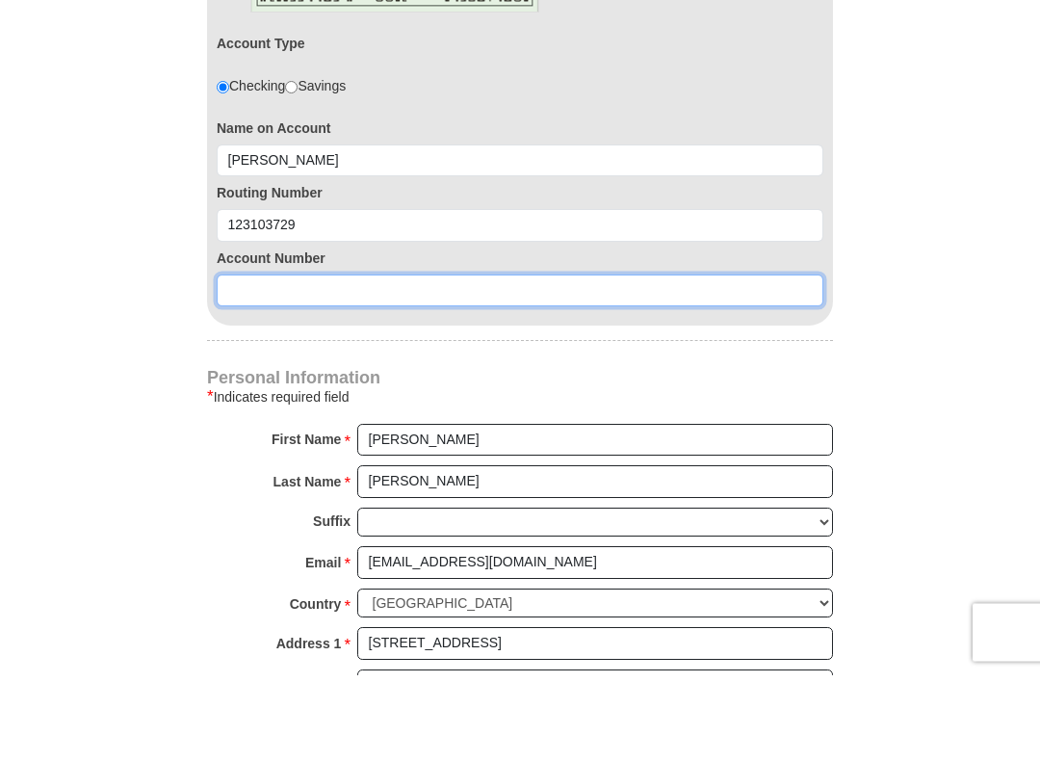
click at [227, 361] on input at bounding box center [520, 377] width 607 height 33
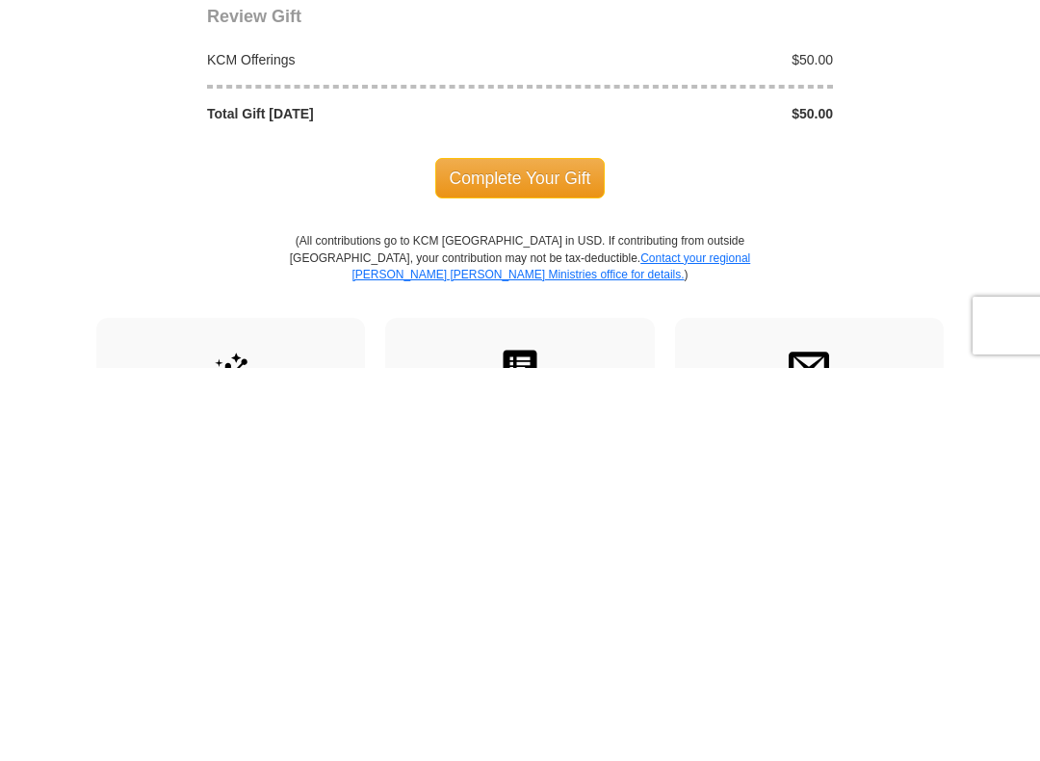
scroll to position [1820, 0]
type input "153356564952"
click at [516, 551] on span "Complete Your Gift" at bounding box center [520, 571] width 170 height 40
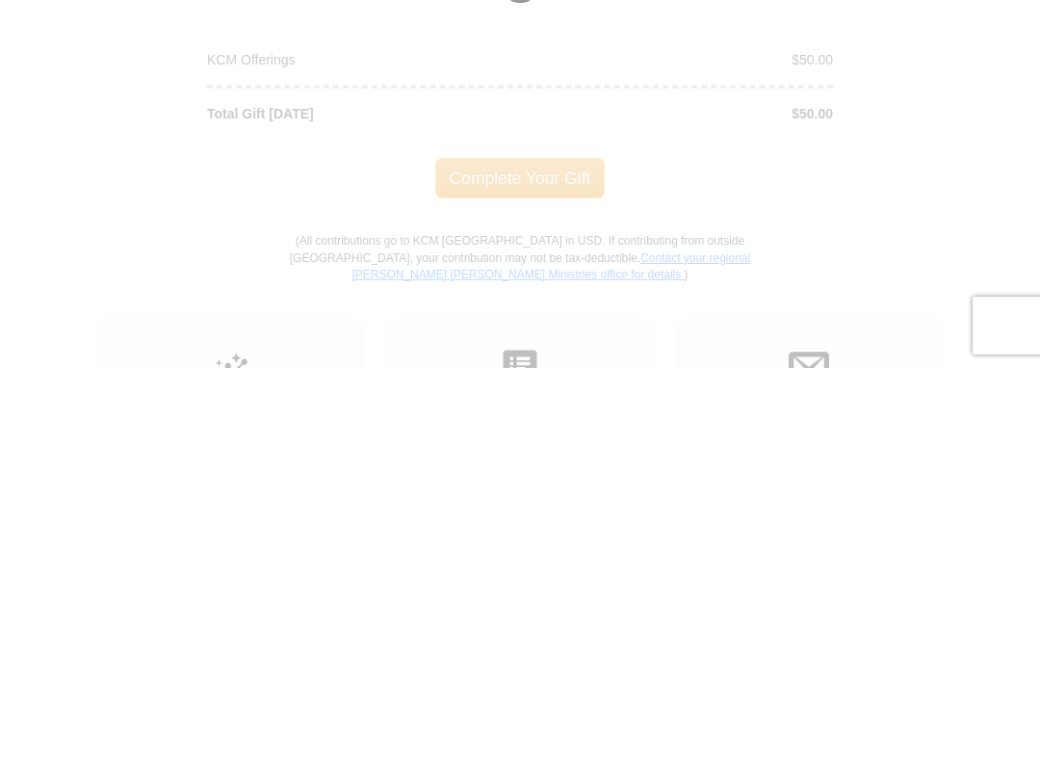
scroll to position [2214, 0]
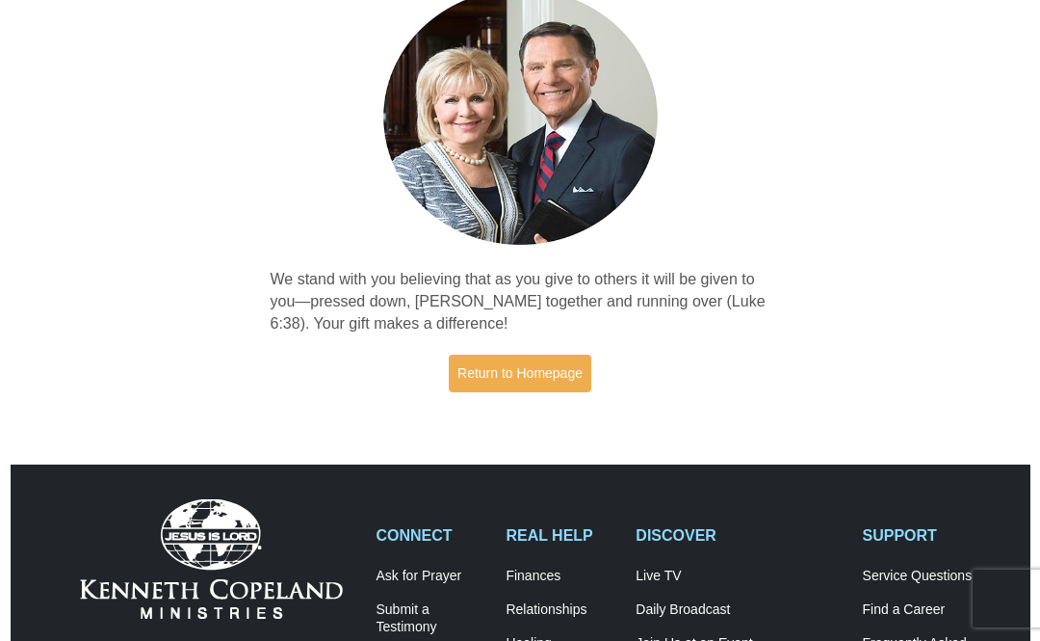
scroll to position [170, 0]
